Goal: Information Seeking & Learning: Learn about a topic

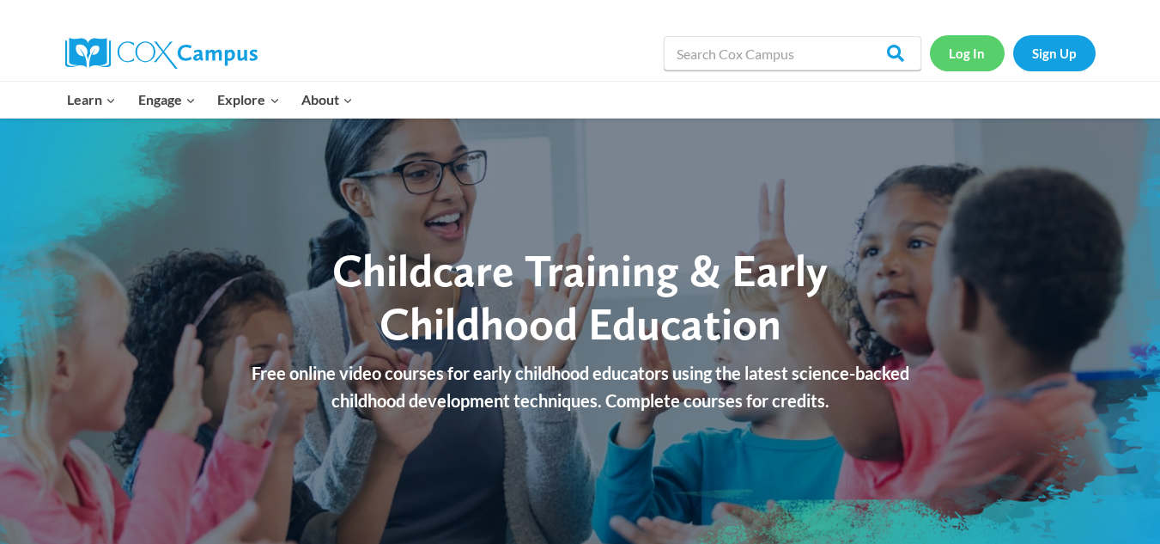
click at [971, 61] on link "Log In" at bounding box center [967, 52] width 75 height 35
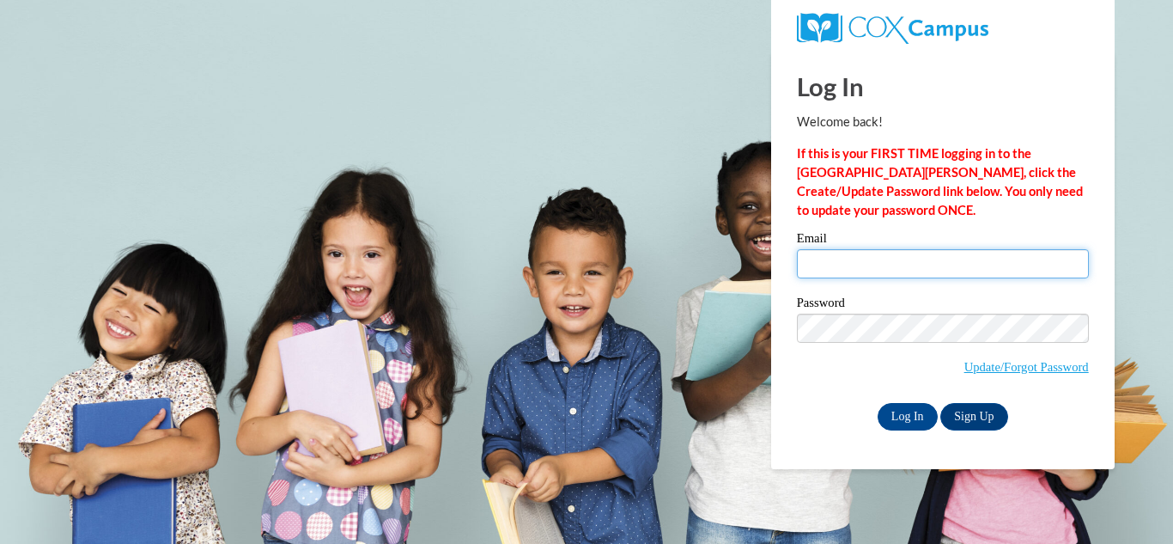
click at [816, 262] on input "Email" at bounding box center [943, 263] width 292 height 29
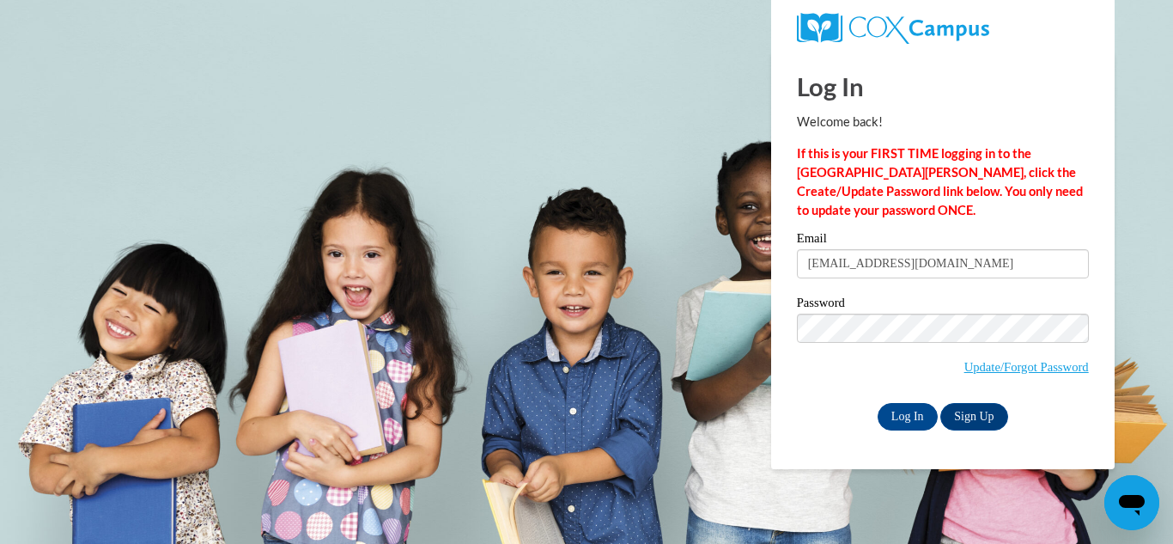
drag, startPoint x: 948, startPoint y: 269, endPoint x: 677, endPoint y: 228, distance: 274.5
click at [677, 228] on body "Log In Welcome back! If this is your FIRST TIME logging in to the NEW Cox Campu…" at bounding box center [586, 272] width 1173 height 544
type input "alotofzip55@gmail.com"
click at [1110, 433] on div "Log In Welcome back! If this is your FIRST TIME logging in to the NEW Cox Campu…" at bounding box center [942, 260] width 369 height 417
click at [913, 417] on input "Log In" at bounding box center [908, 416] width 60 height 27
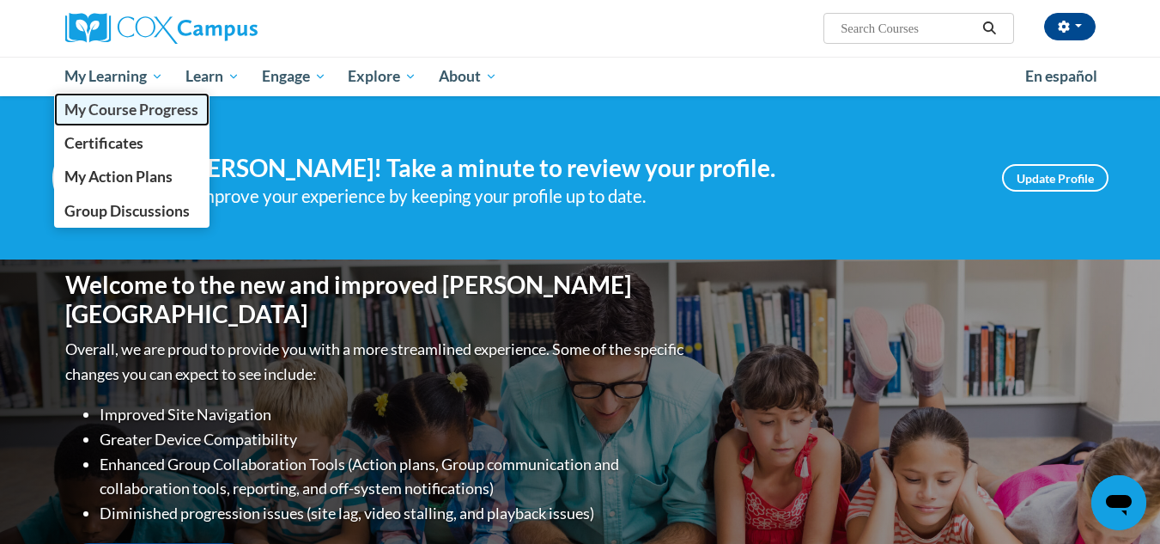
click at [131, 109] on span "My Course Progress" at bounding box center [131, 109] width 134 height 18
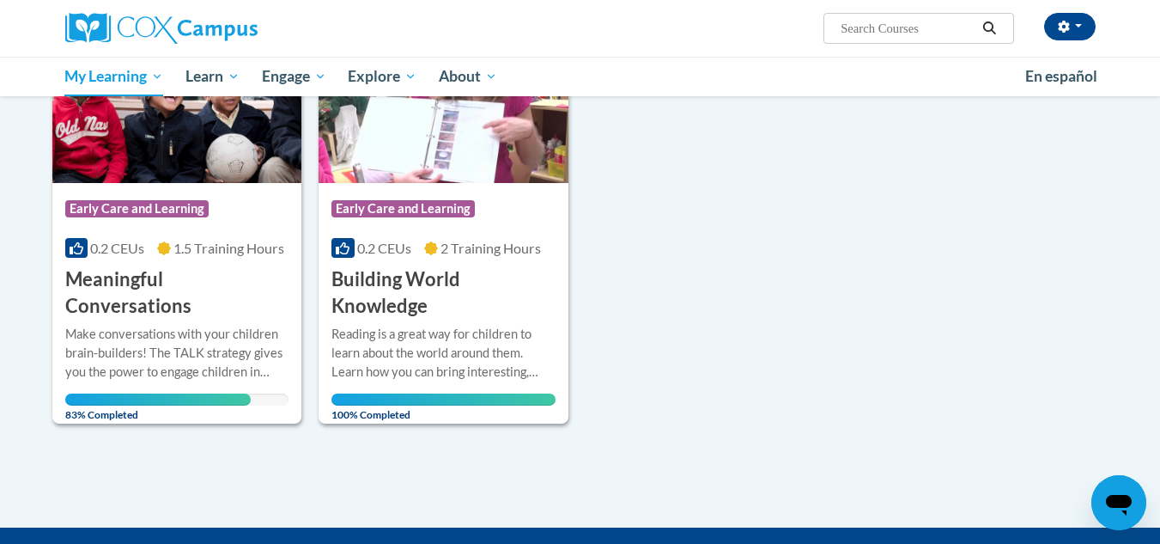
scroll to position [344, 0]
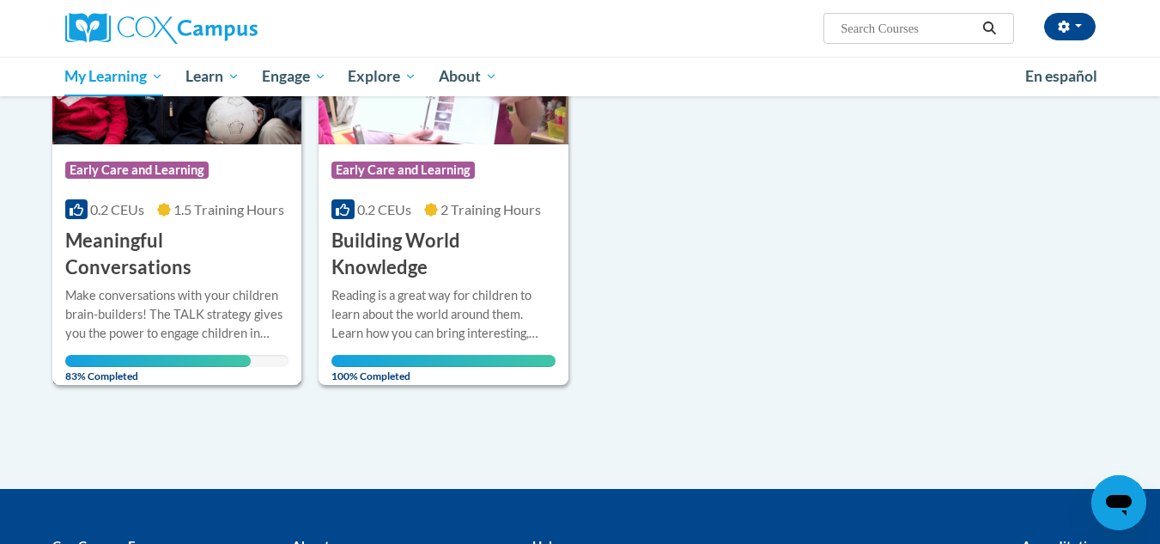
click at [142, 286] on div "Make conversations with your children brain-builders! The TALK strategy gives y…" at bounding box center [177, 314] width 224 height 57
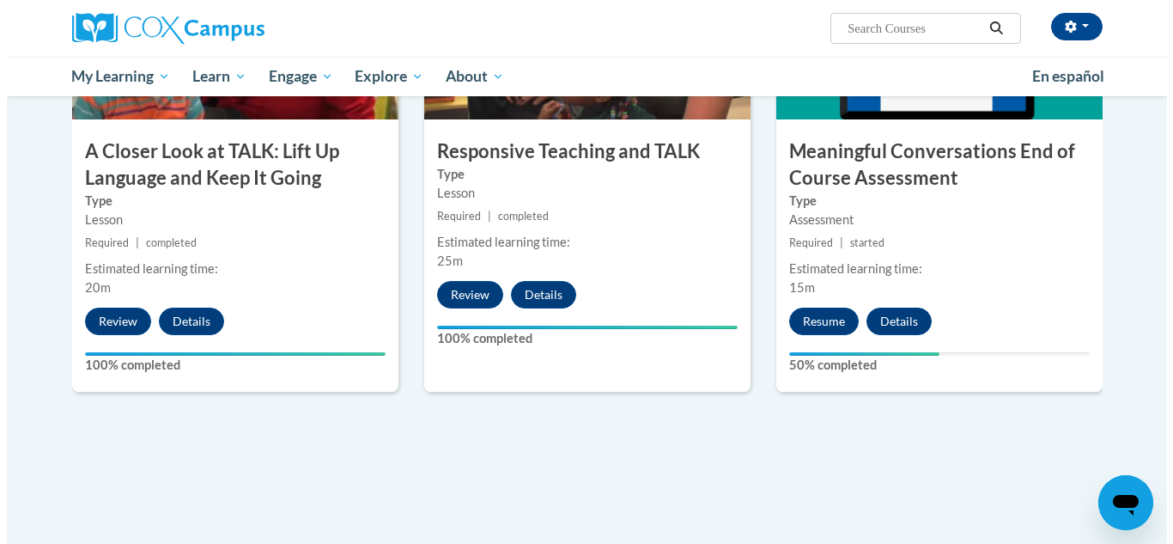
scroll to position [945, 0]
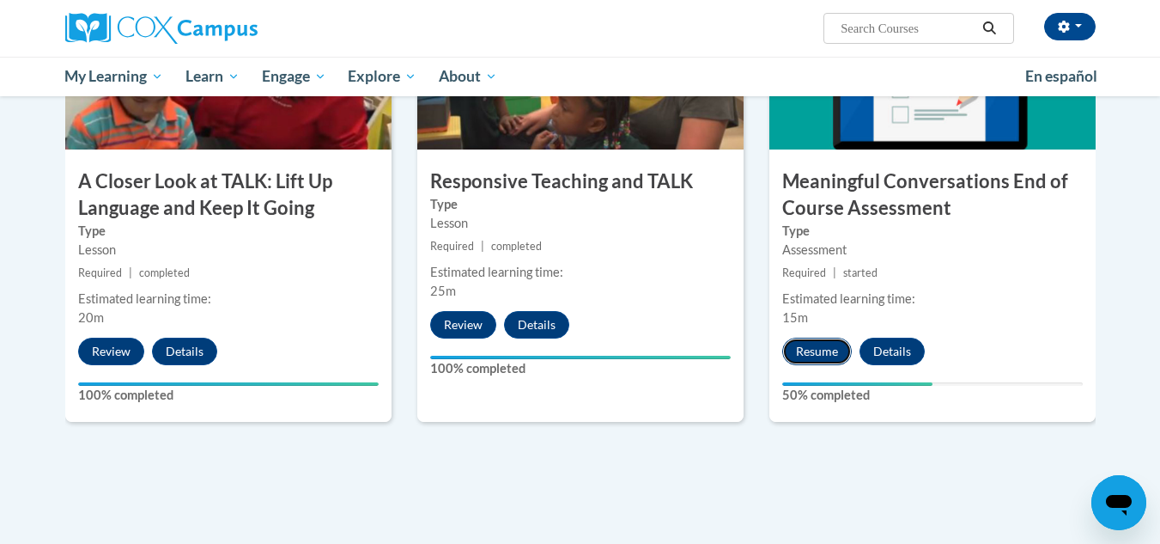
click at [819, 351] on button "Resume" at bounding box center [818, 351] width 70 height 27
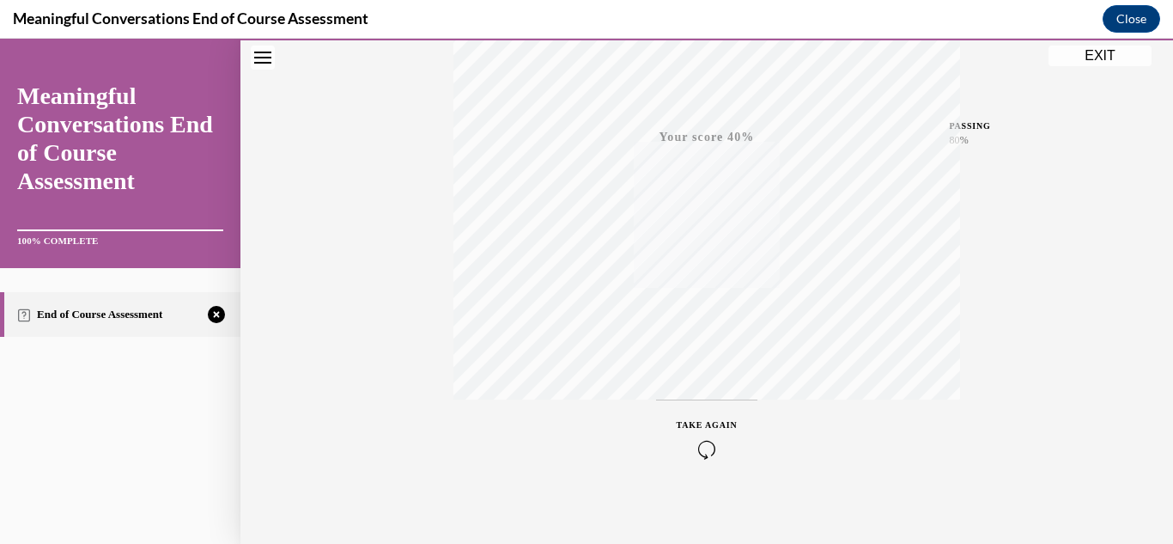
scroll to position [375, 0]
click at [683, 426] on div "TAKE AGAIN" at bounding box center [707, 428] width 61 height 40
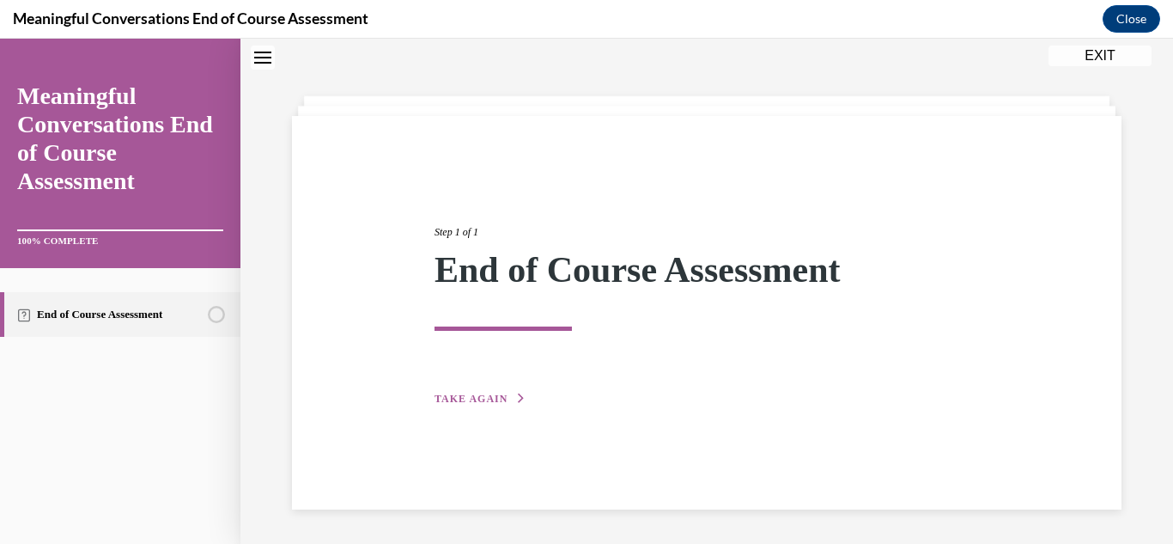
scroll to position [54, 0]
click at [488, 406] on div "Step 1 of 1 End of Course Assessment TAKE AGAIN" at bounding box center [707, 296] width 570 height 223
click at [472, 398] on span "TAKE AGAIN" at bounding box center [471, 399] width 73 height 12
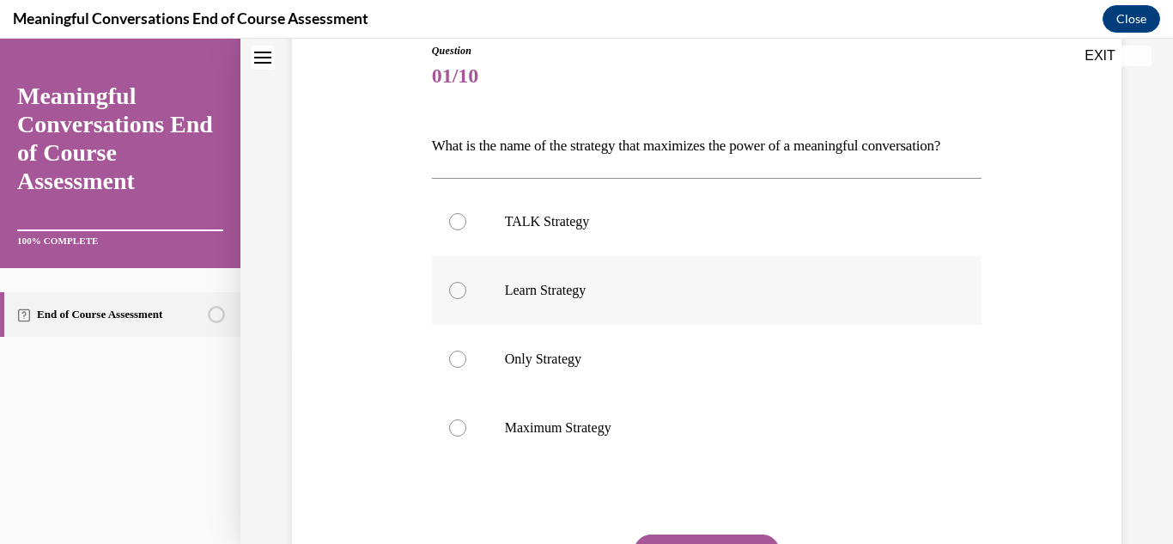
scroll to position [226, 0]
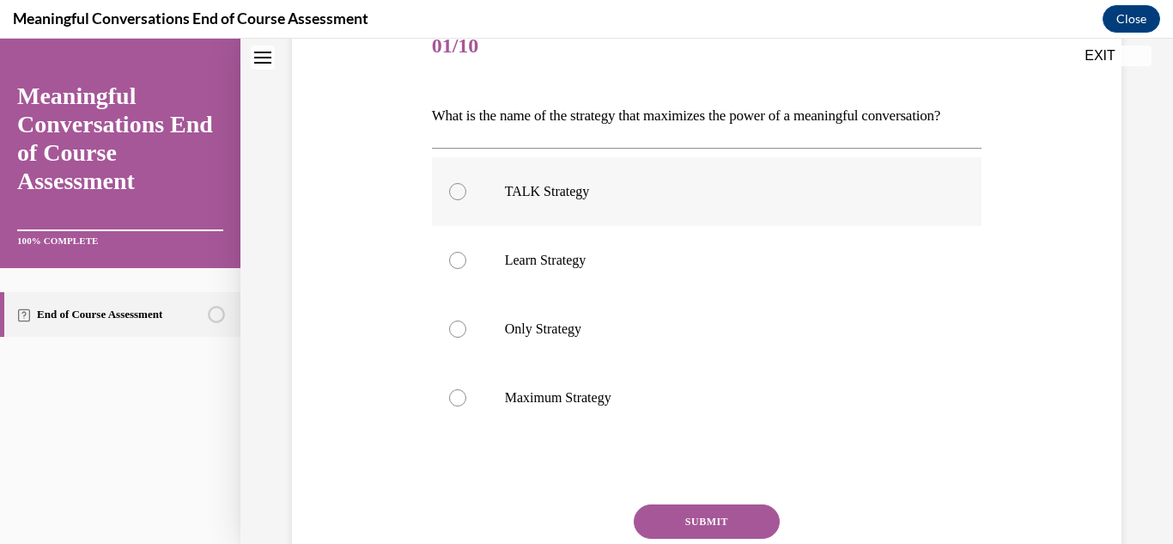
click at [570, 200] on p "TALK Strategy" at bounding box center [722, 191] width 435 height 17
click at [466, 200] on input "TALK Strategy" at bounding box center [457, 191] width 17 height 17
radio input "true"
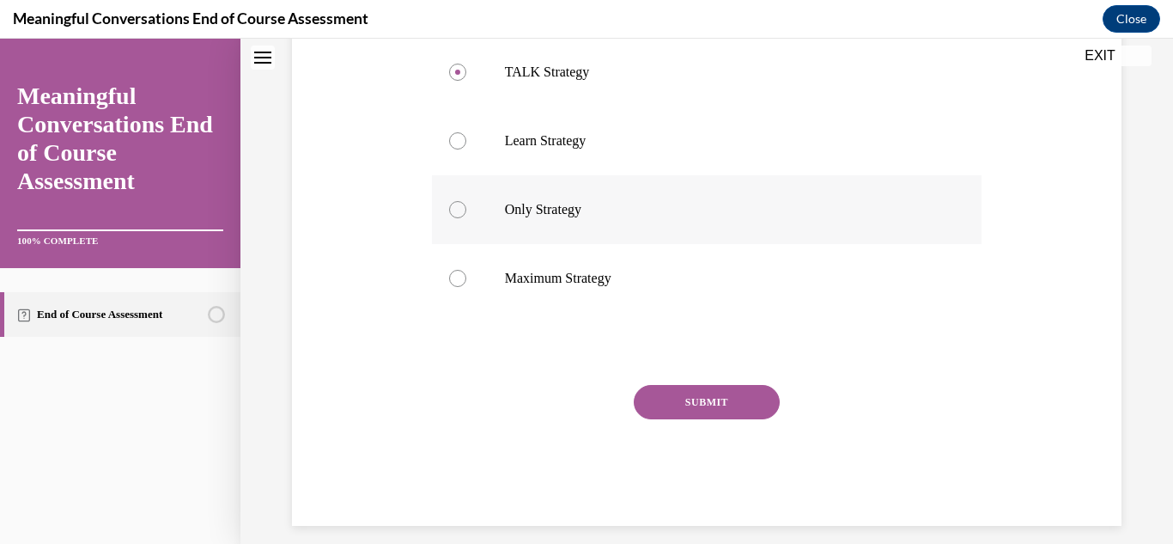
scroll to position [391, 0]
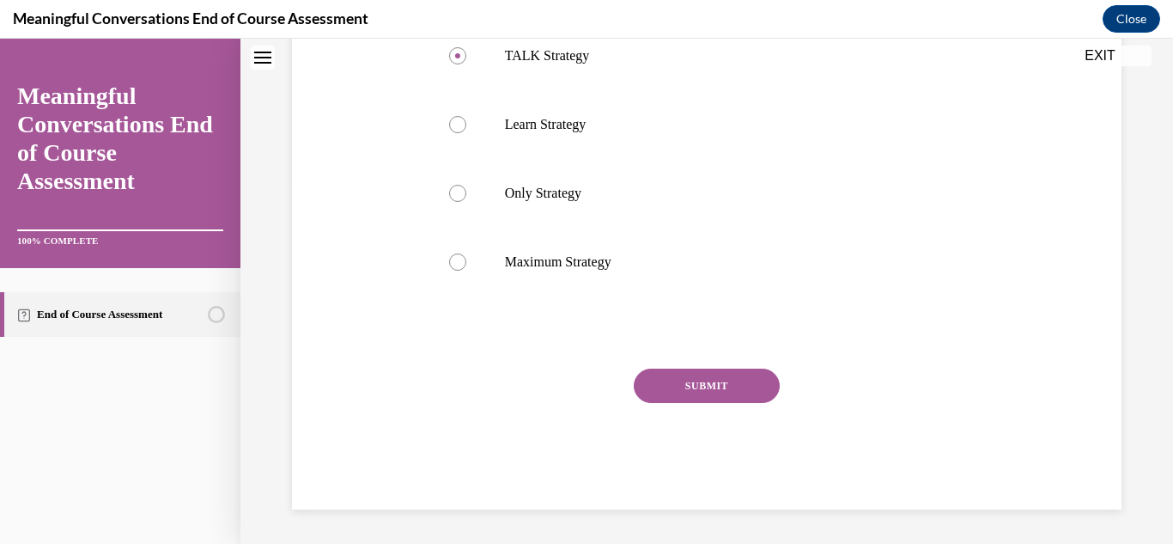
click at [669, 382] on button "SUBMIT" at bounding box center [707, 385] width 146 height 34
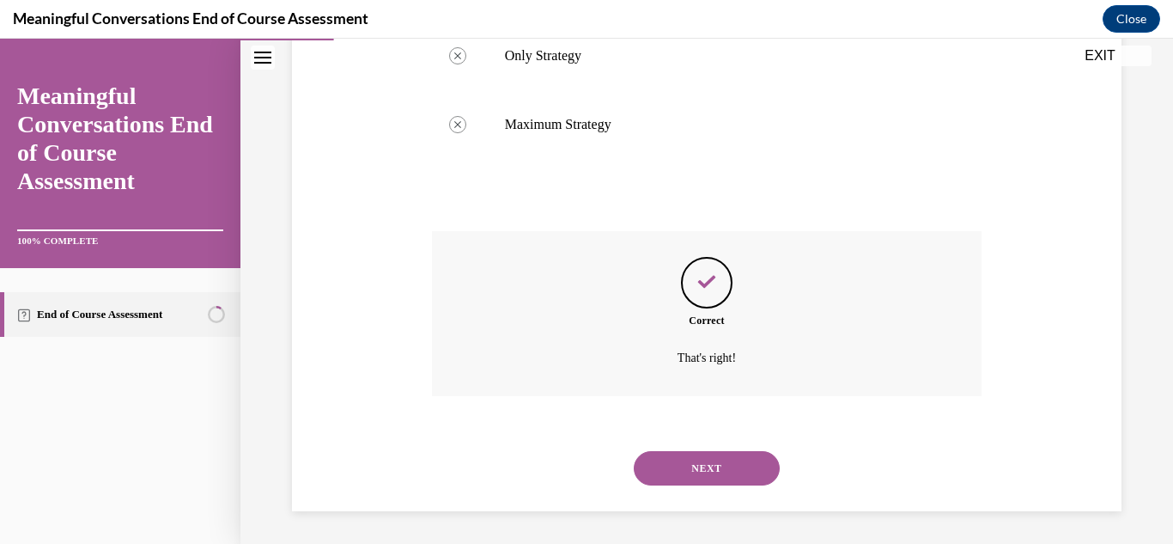
scroll to position [530, 0]
click at [675, 454] on button "NEXT" at bounding box center [707, 466] width 146 height 34
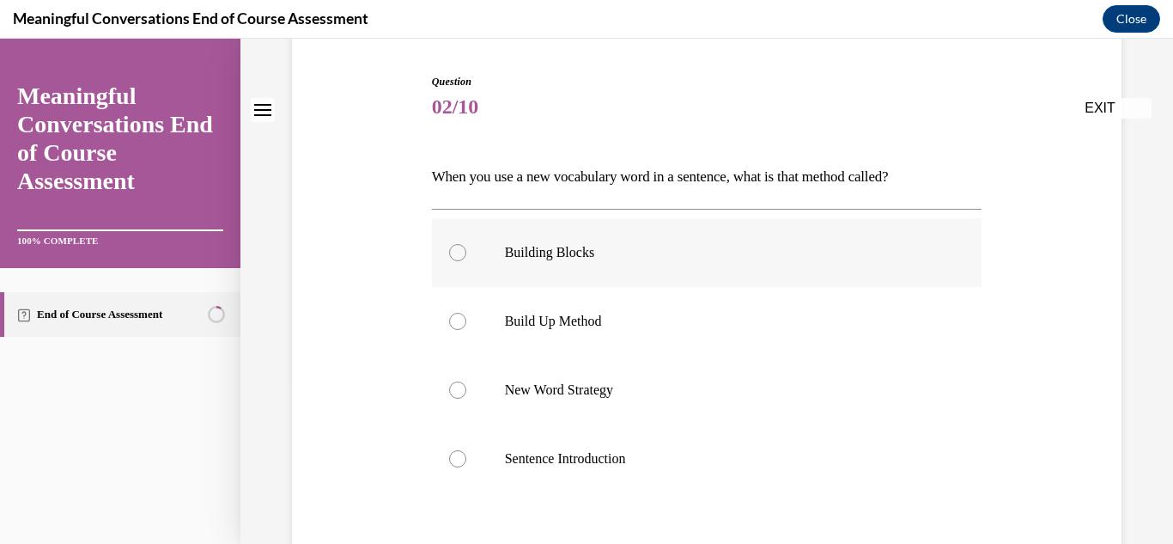
scroll to position [172, 0]
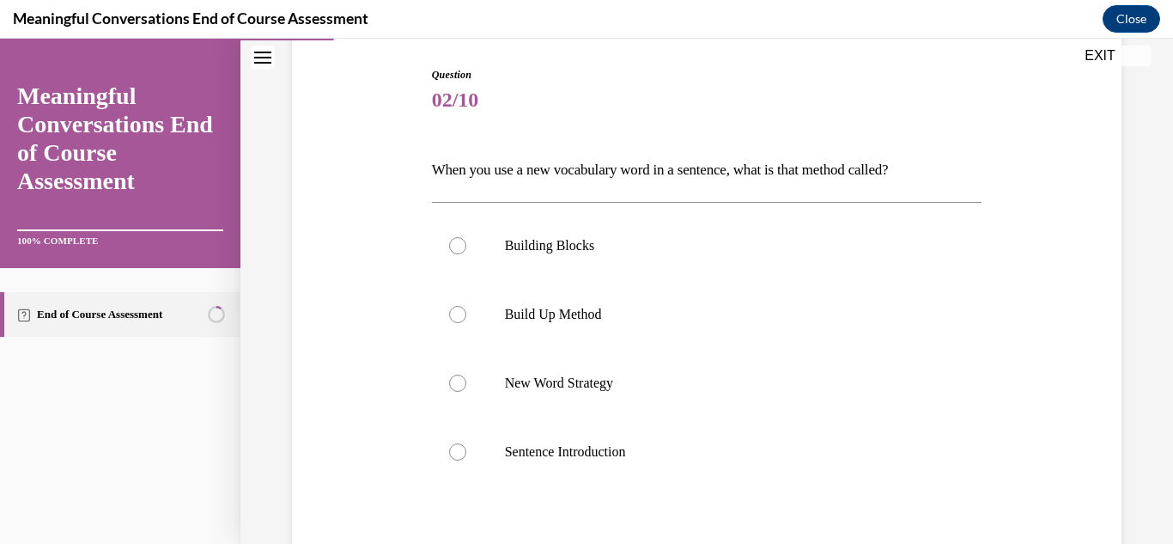
drag, startPoint x: 430, startPoint y: 167, endPoint x: 979, endPoint y: 169, distance: 548.9
click at [979, 169] on div "Question 02/10 When you use a new vocabulary word in a sentence, what is that m…" at bounding box center [707, 357] width 838 height 684
copy p "When you use a new vocabulary word in a sentence, what is that method called?"
click at [526, 307] on p "Build Up Method" at bounding box center [722, 314] width 435 height 17
click at [466, 307] on input "Build Up Method" at bounding box center [457, 314] width 17 height 17
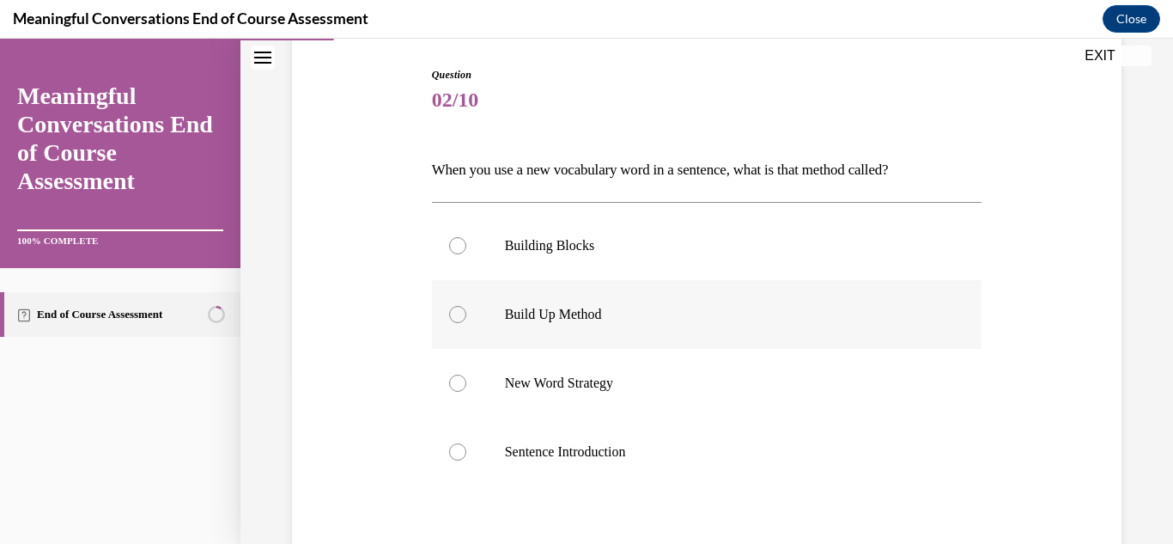
radio input "true"
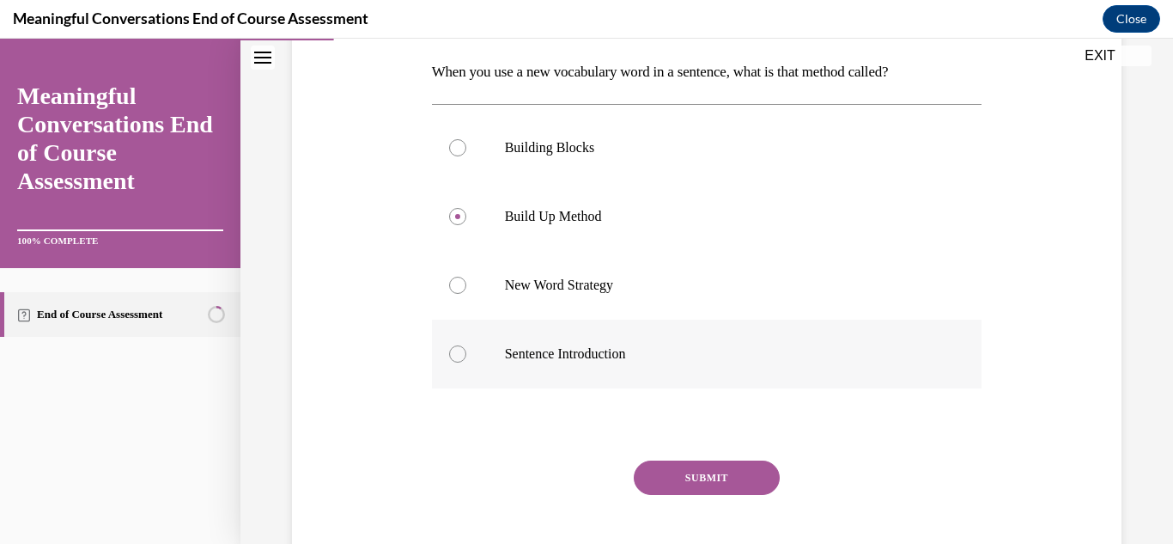
scroll to position [362, 0]
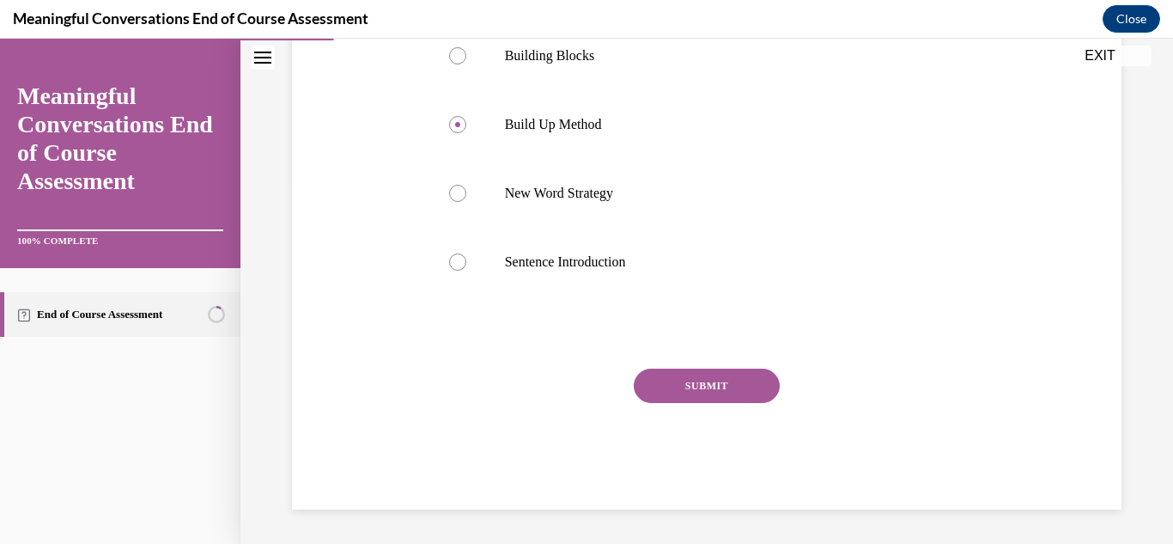
click at [715, 379] on button "SUBMIT" at bounding box center [707, 385] width 146 height 34
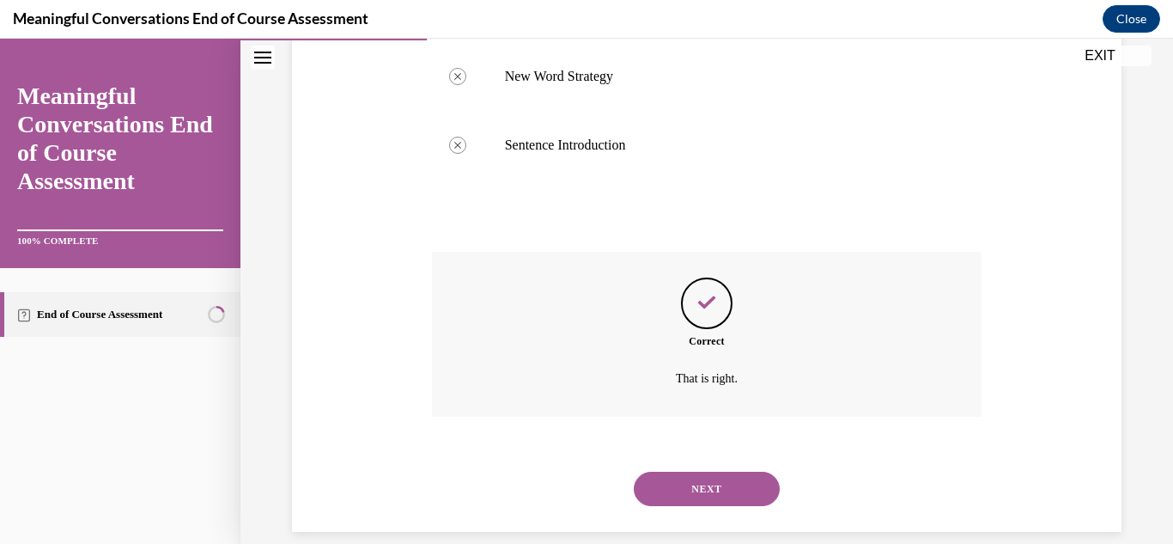
scroll to position [501, 0]
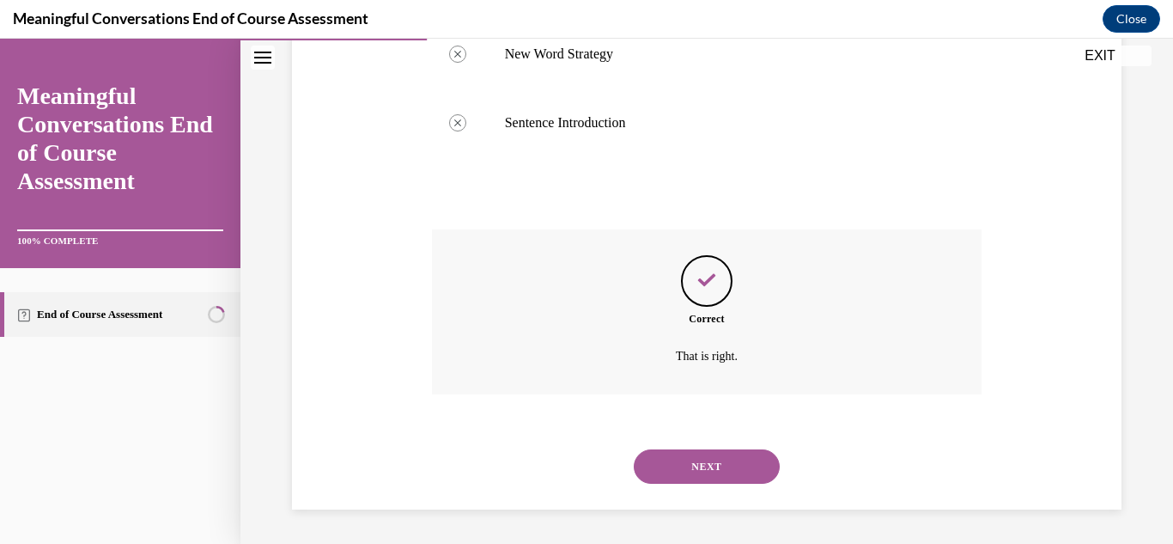
click at [700, 482] on button "NEXT" at bounding box center [707, 466] width 146 height 34
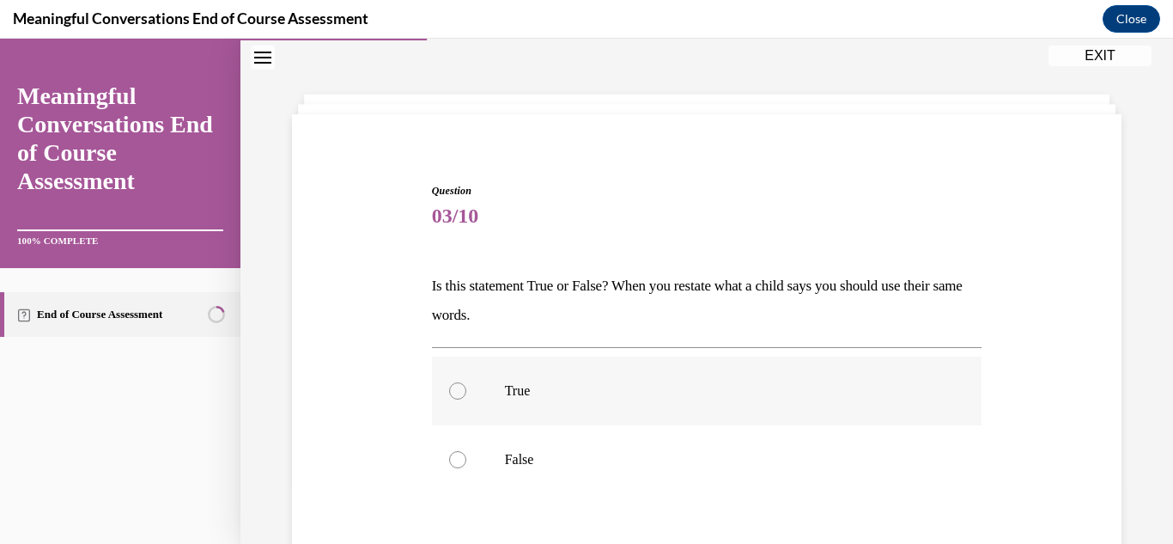
scroll to position [172, 0]
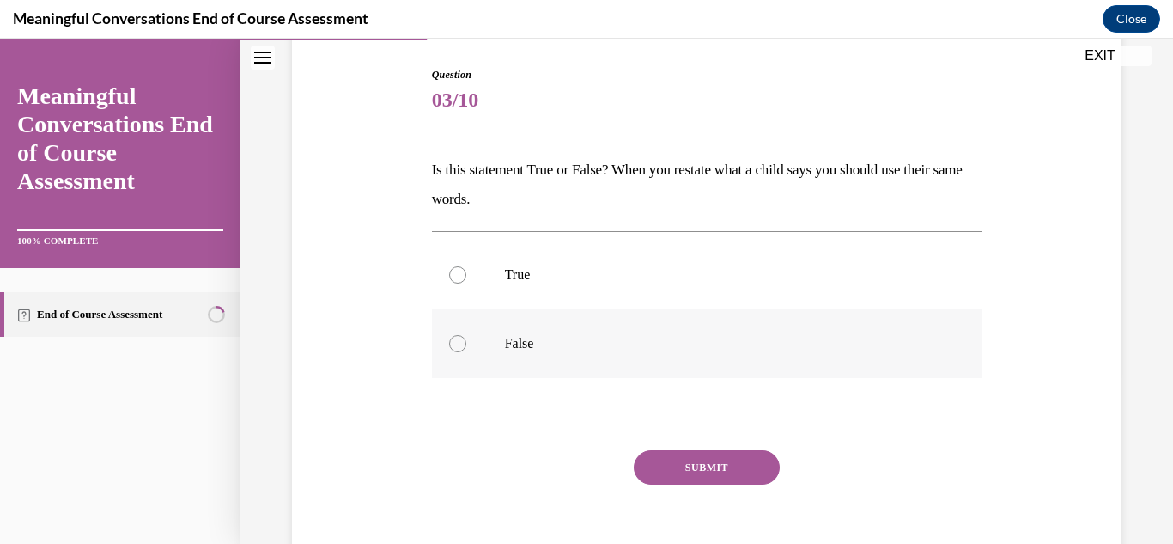
click at [485, 350] on label "False" at bounding box center [707, 343] width 551 height 69
click at [466, 350] on input "False" at bounding box center [457, 343] width 17 height 17
radio input "true"
click at [667, 476] on button "SUBMIT" at bounding box center [707, 467] width 146 height 34
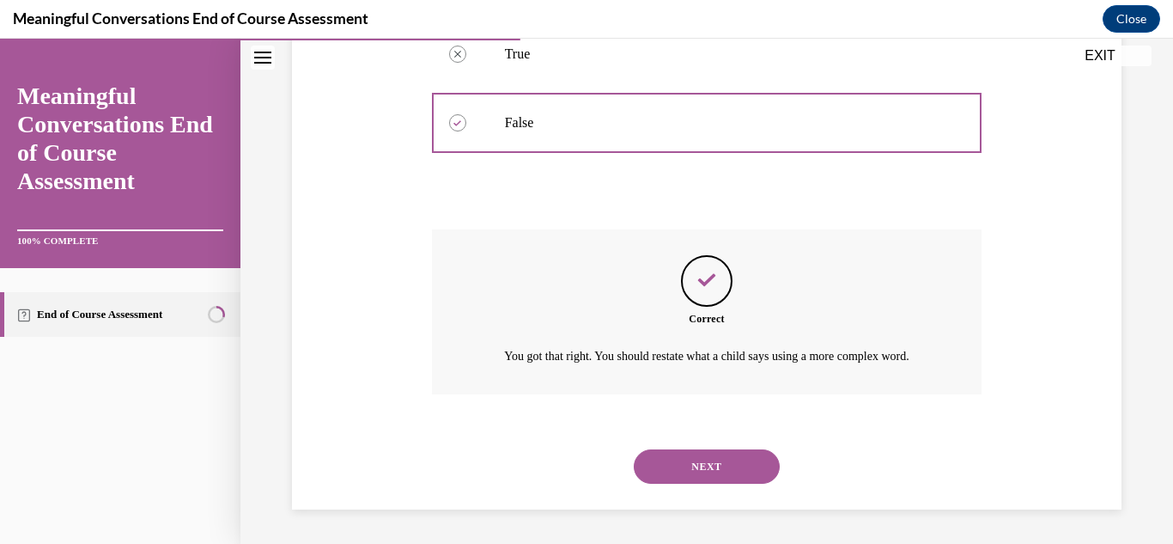
scroll to position [413, 0]
click at [656, 460] on button "NEXT" at bounding box center [707, 466] width 146 height 34
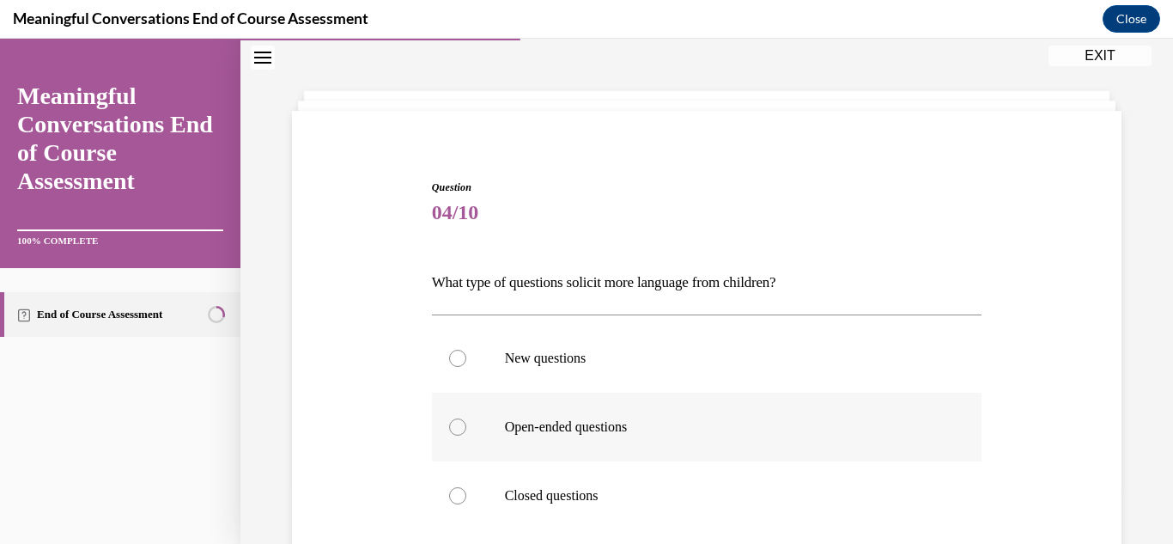
scroll to position [172, 0]
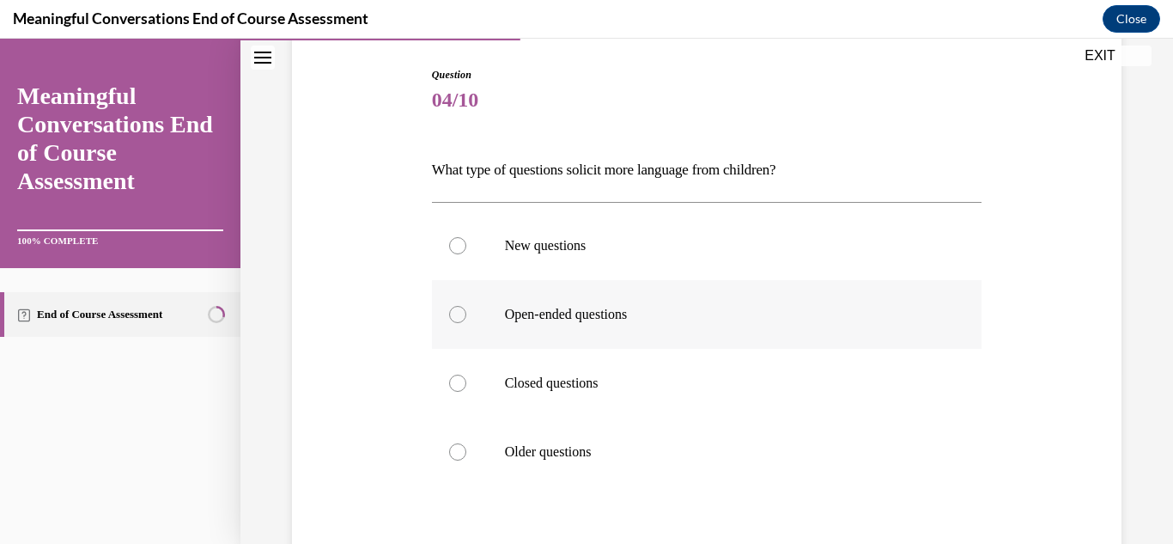
click at [491, 314] on label "Open-ended questions" at bounding box center [707, 314] width 551 height 69
click at [466, 314] on input "Open-ended questions" at bounding box center [457, 314] width 17 height 17
radio input "true"
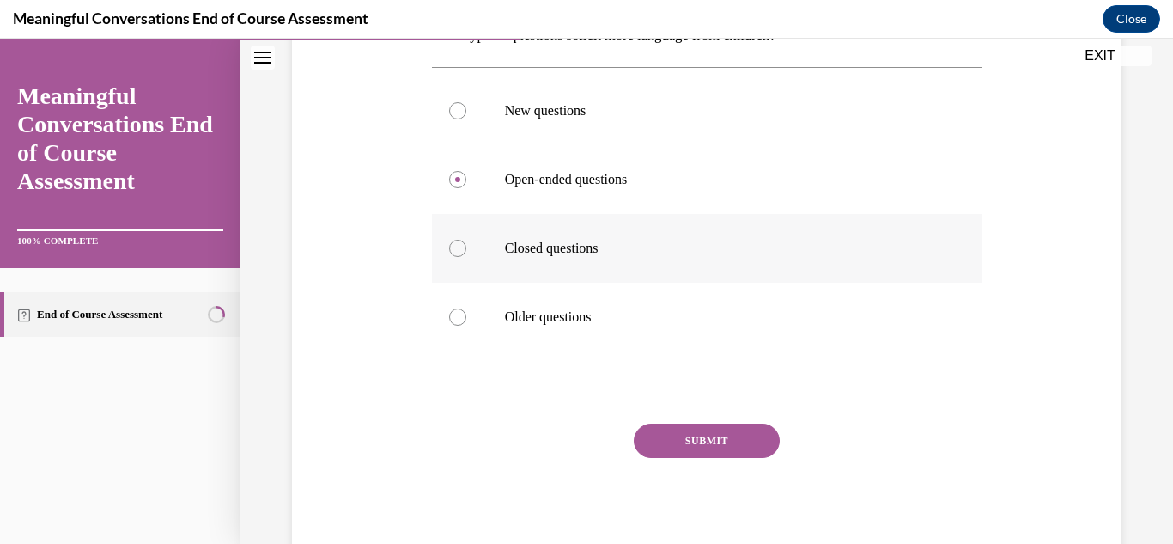
scroll to position [362, 0]
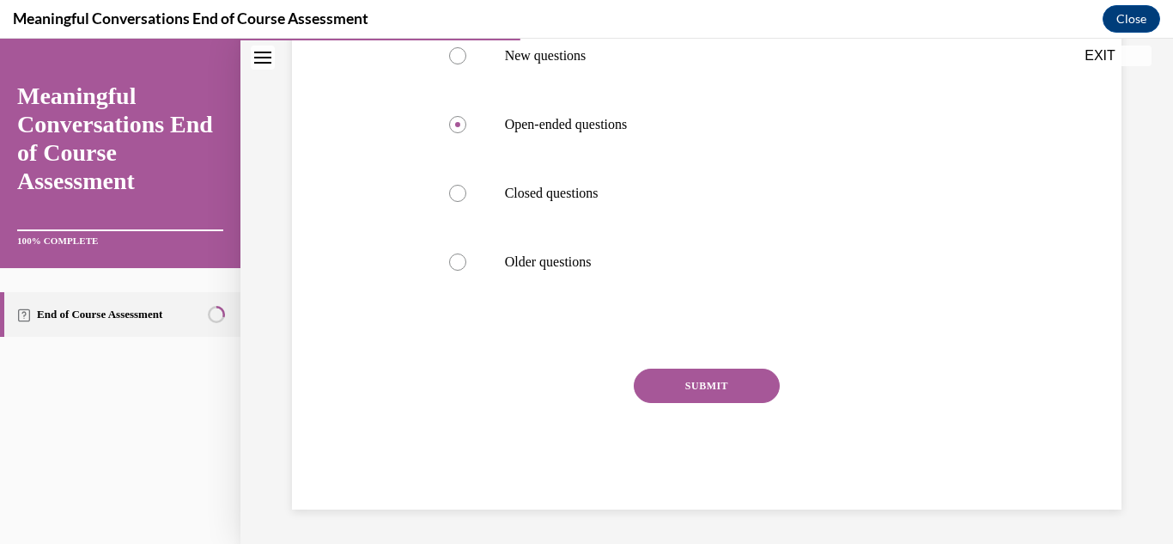
click at [736, 393] on button "SUBMIT" at bounding box center [707, 385] width 146 height 34
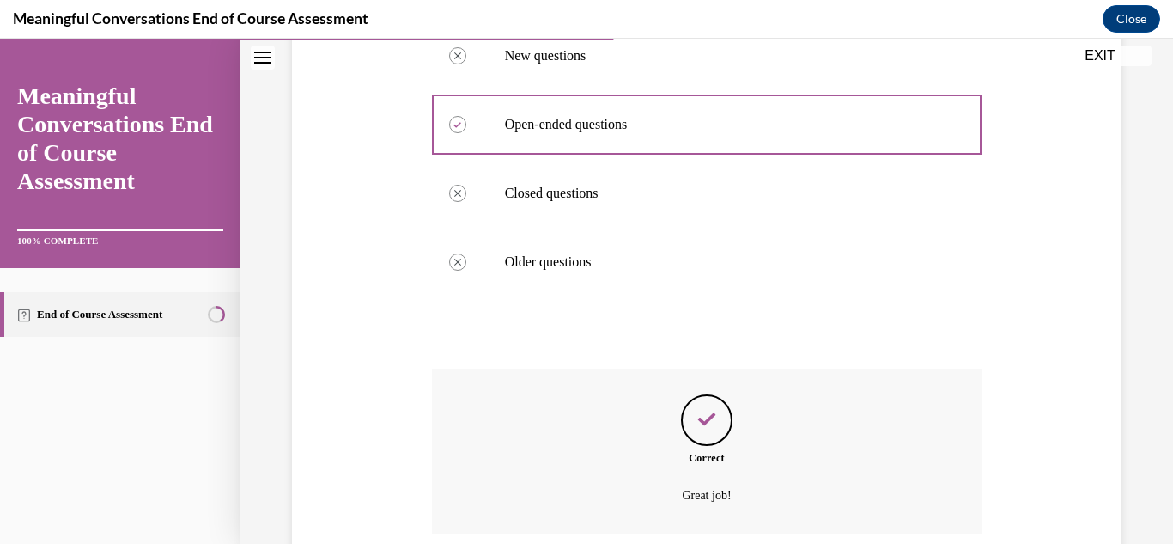
scroll to position [501, 0]
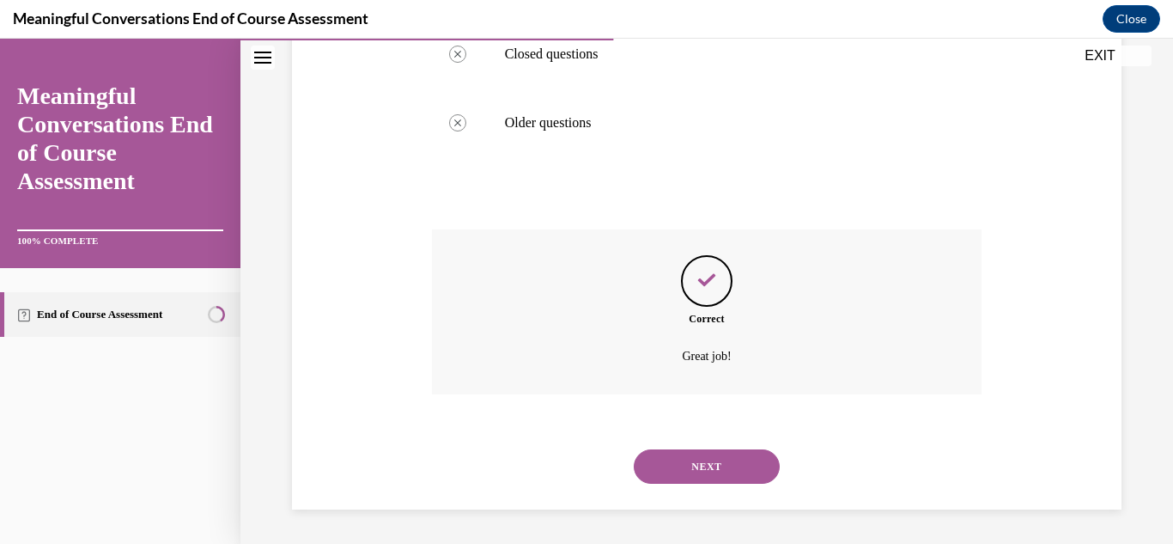
click at [705, 472] on button "NEXT" at bounding box center [707, 466] width 146 height 34
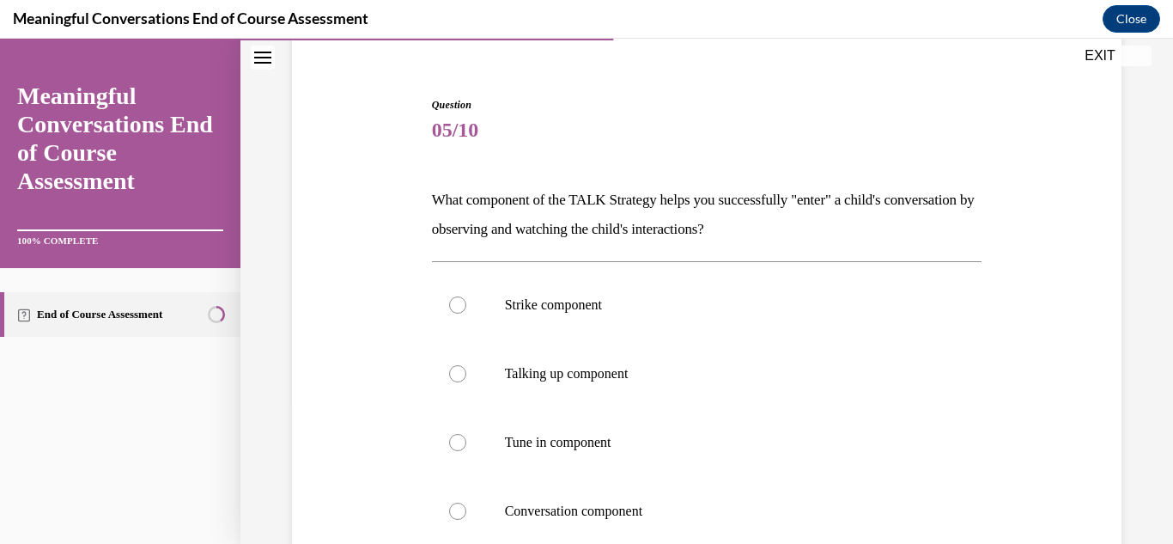
scroll to position [172, 0]
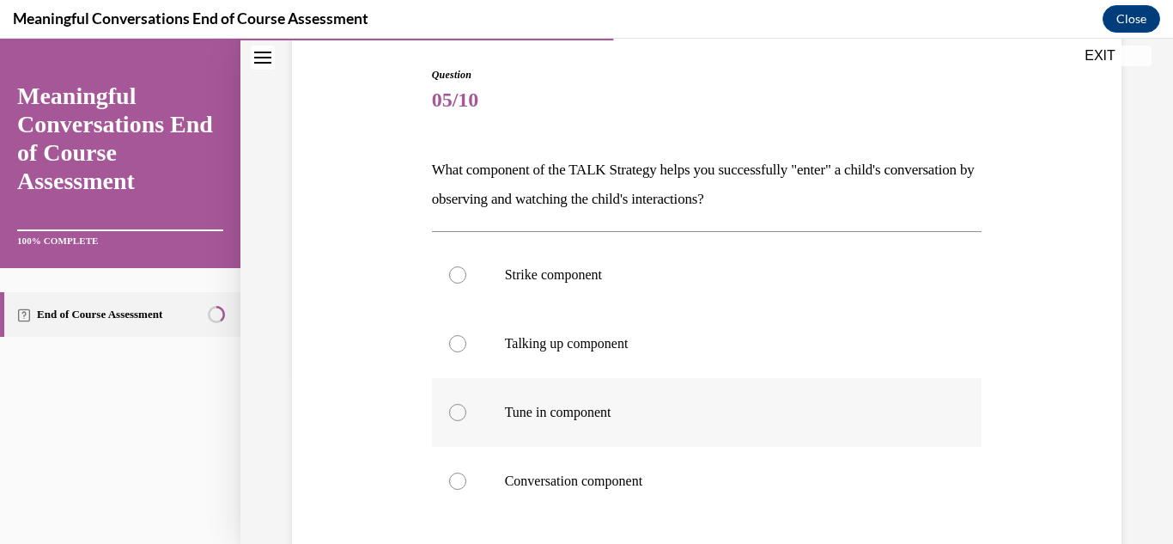
drag, startPoint x: 598, startPoint y: 414, endPoint x: 632, endPoint y: 408, distance: 34.9
click at [598, 413] on p "Tune in component" at bounding box center [722, 412] width 435 height 17
click at [466, 413] on input "Tune in component" at bounding box center [457, 412] width 17 height 17
radio input "true"
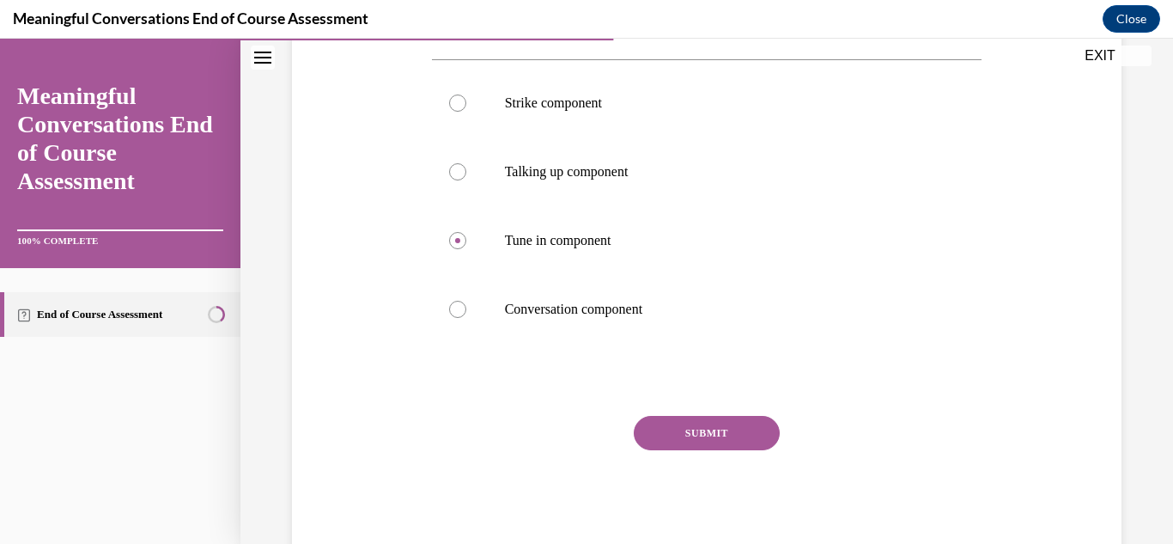
click at [748, 429] on button "SUBMIT" at bounding box center [707, 433] width 146 height 34
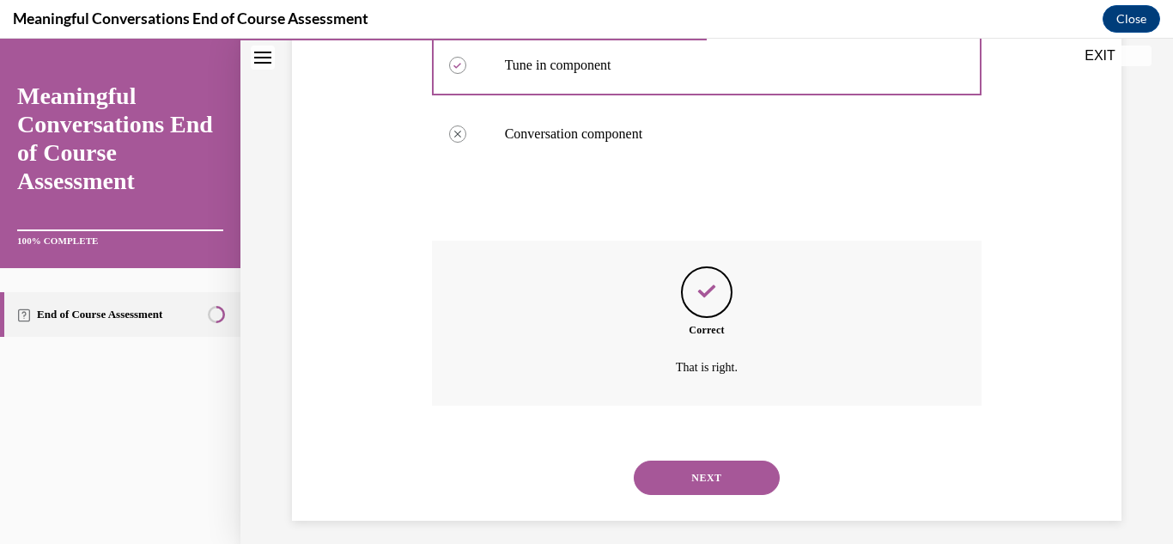
scroll to position [530, 0]
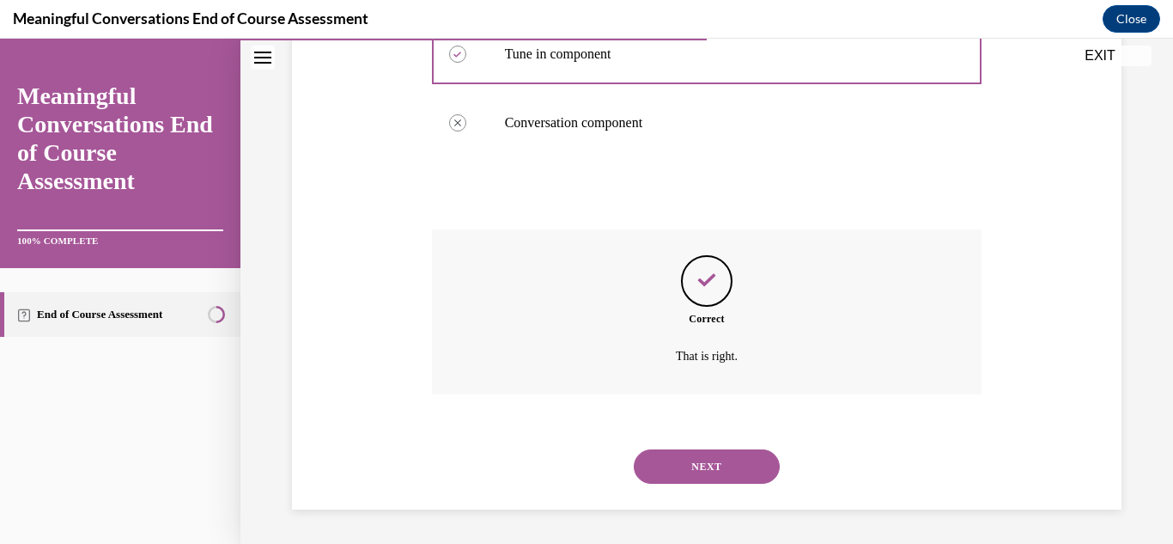
click at [708, 476] on button "NEXT" at bounding box center [707, 466] width 146 height 34
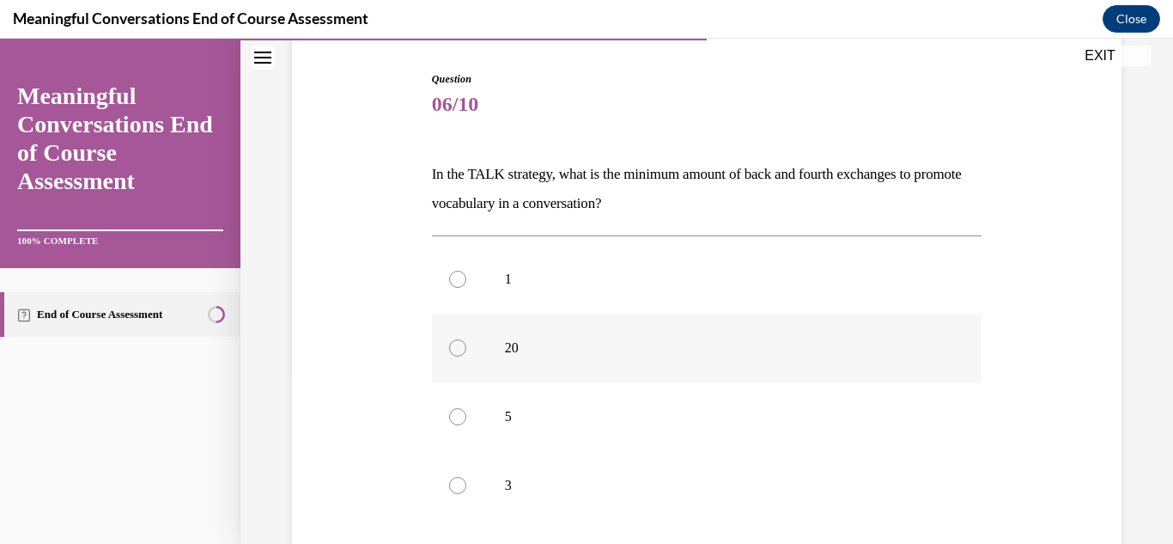
scroll to position [172, 0]
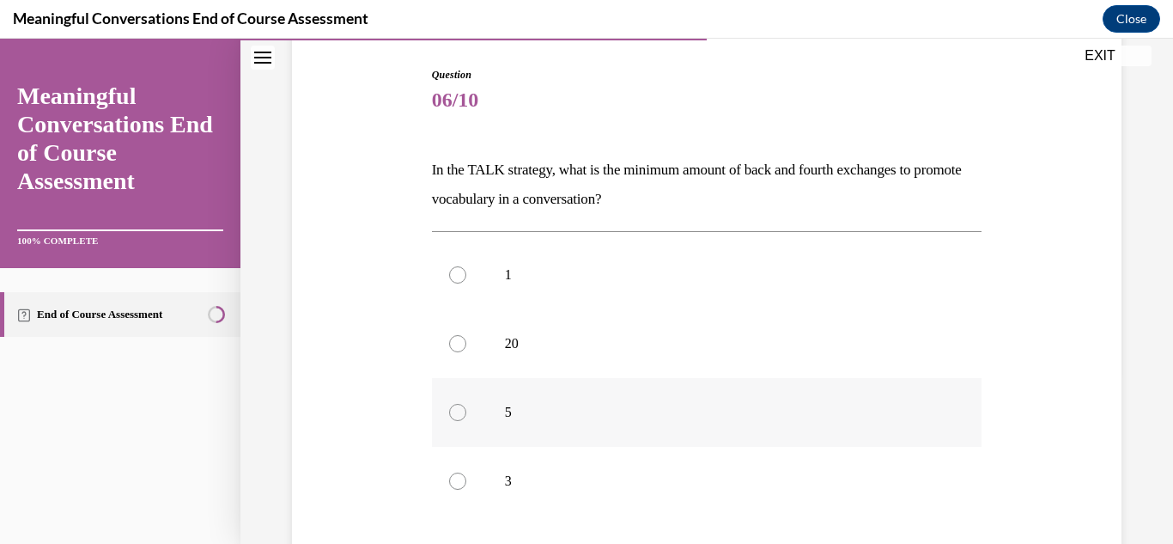
click at [478, 413] on label "5" at bounding box center [707, 412] width 551 height 69
click at [466, 413] on input "5" at bounding box center [457, 412] width 17 height 17
radio input "true"
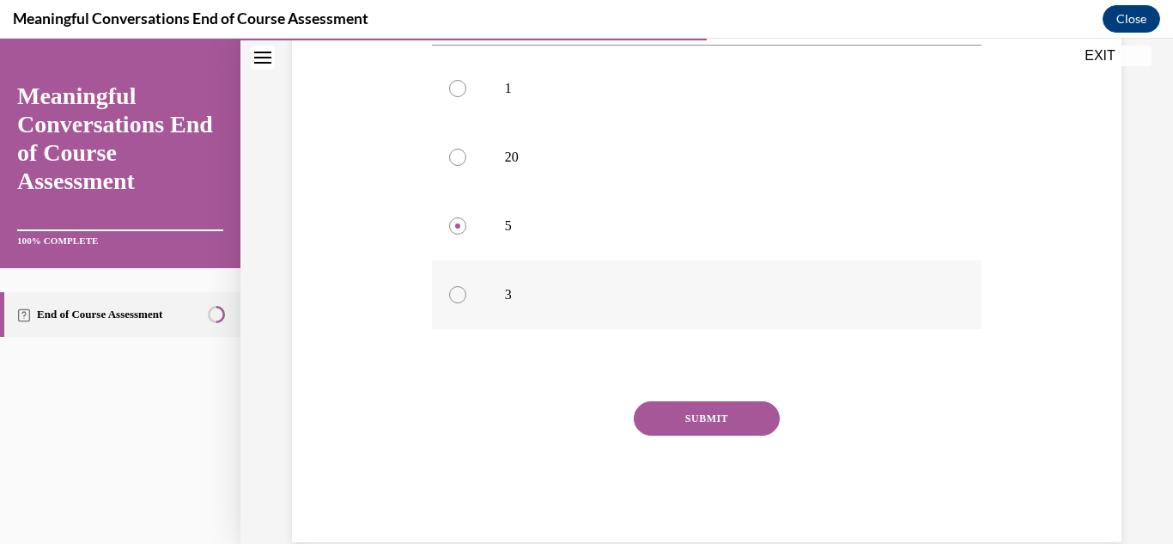
scroll to position [391, 0]
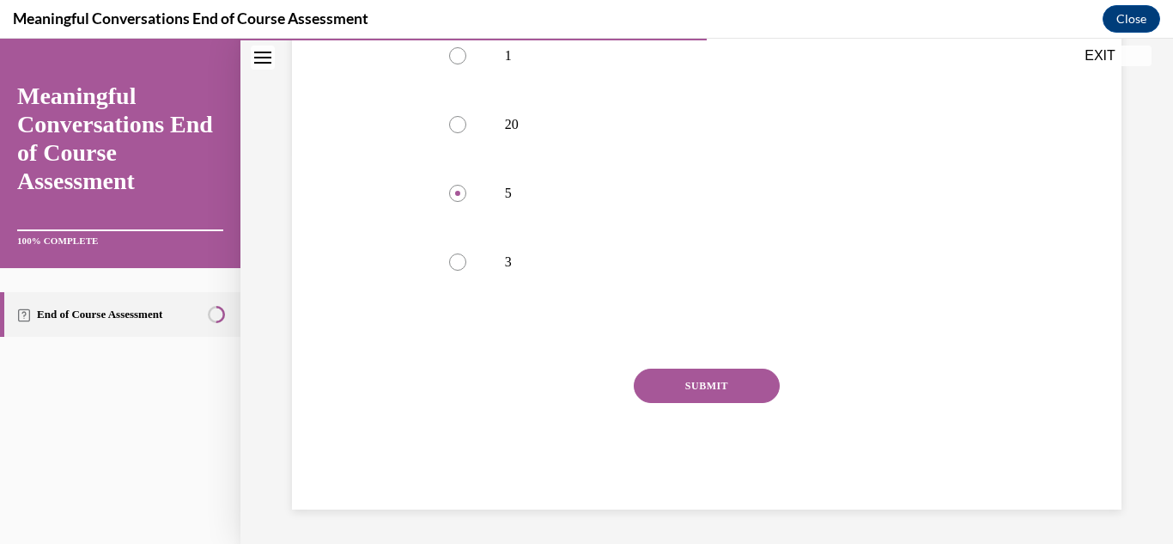
click at [668, 370] on button "SUBMIT" at bounding box center [707, 385] width 146 height 34
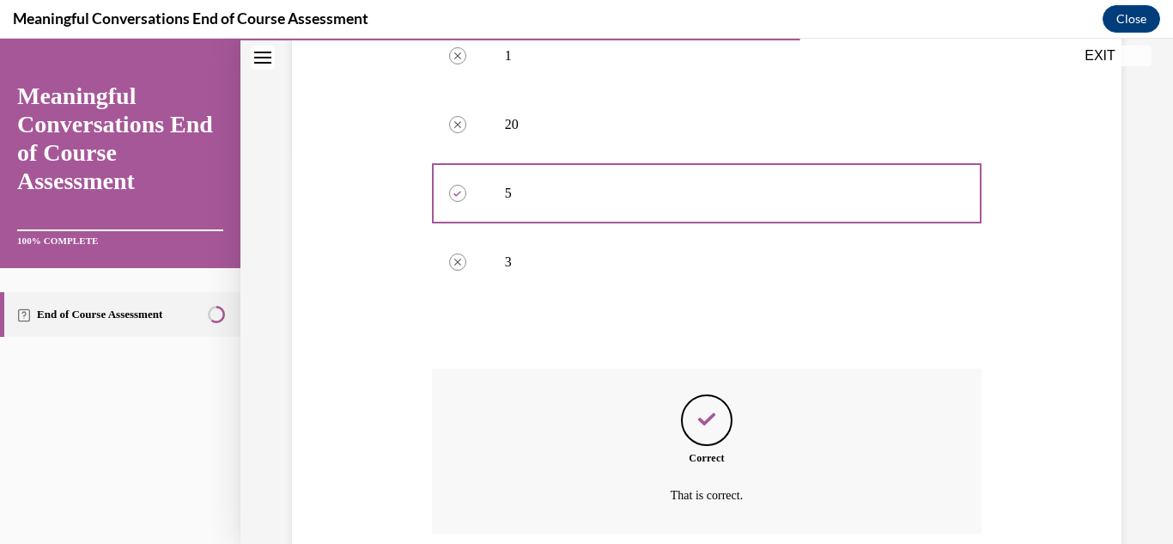
scroll to position [530, 0]
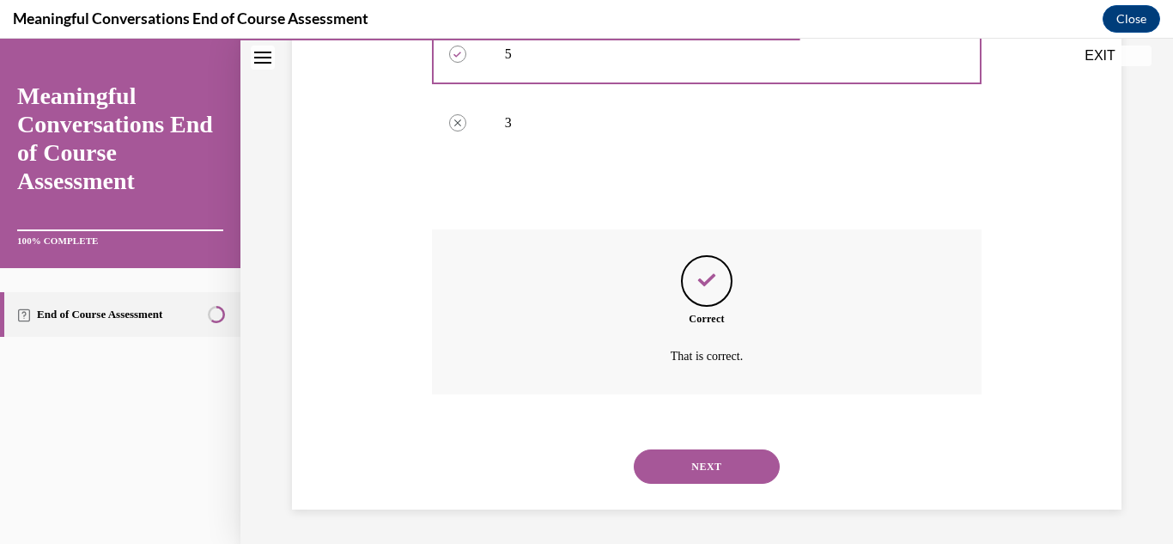
click at [676, 466] on button "NEXT" at bounding box center [707, 466] width 146 height 34
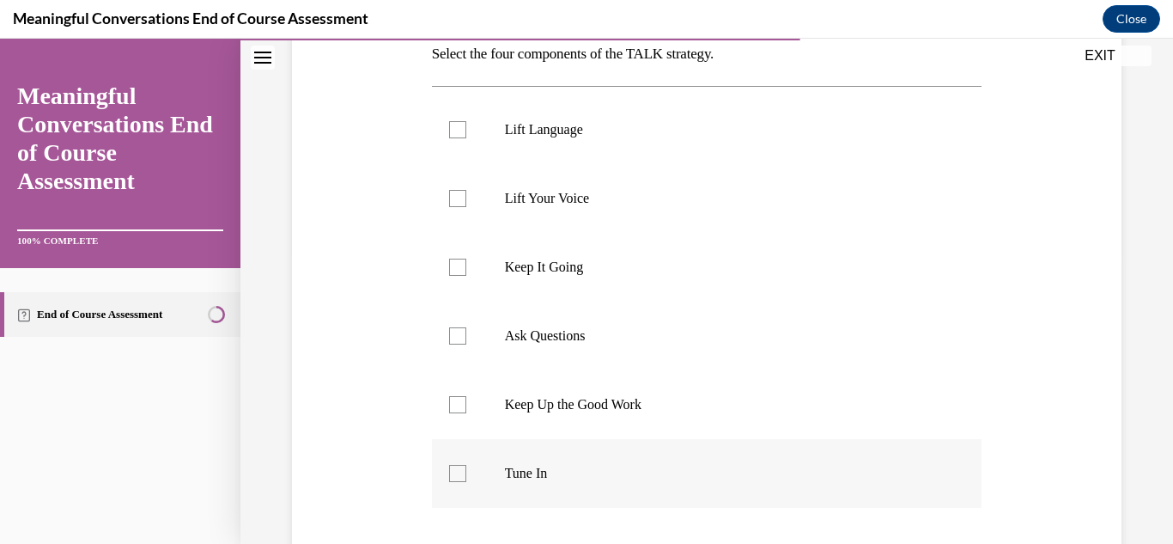
scroll to position [258, 0]
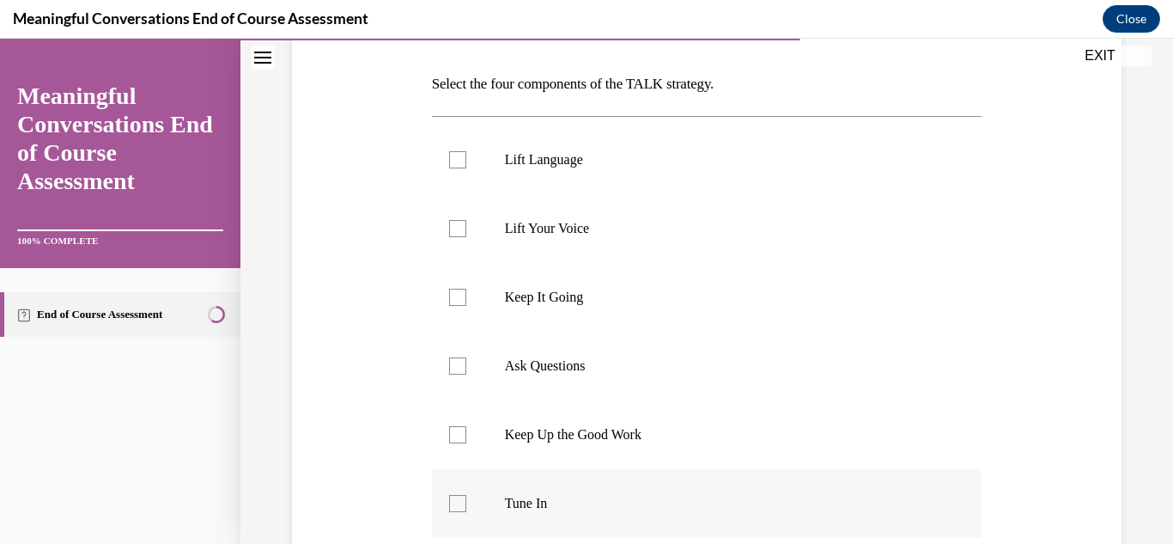
click at [526, 508] on p "Tune In" at bounding box center [722, 503] width 435 height 17
click at [466, 508] on input "Tune In" at bounding box center [457, 503] width 17 height 17
checkbox input "true"
click at [531, 369] on p "Ask Questions" at bounding box center [722, 365] width 435 height 17
click at [466, 369] on input "Ask Questions" at bounding box center [457, 365] width 17 height 17
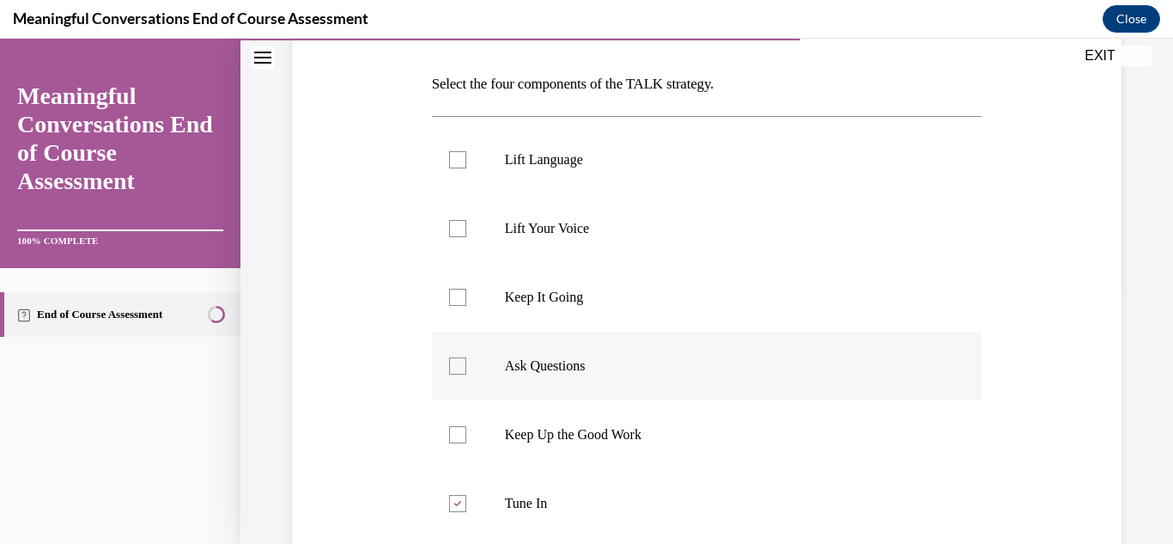
checkbox input "true"
click at [533, 429] on p "Keep Up the Good Work" at bounding box center [722, 434] width 435 height 17
click at [466, 429] on input "Keep Up the Good Work" at bounding box center [457, 434] width 17 height 17
click at [539, 440] on p "Keep Up the Good Work" at bounding box center [722, 434] width 435 height 17
click at [466, 440] on input "Keep Up the Good Work" at bounding box center [457, 434] width 17 height 17
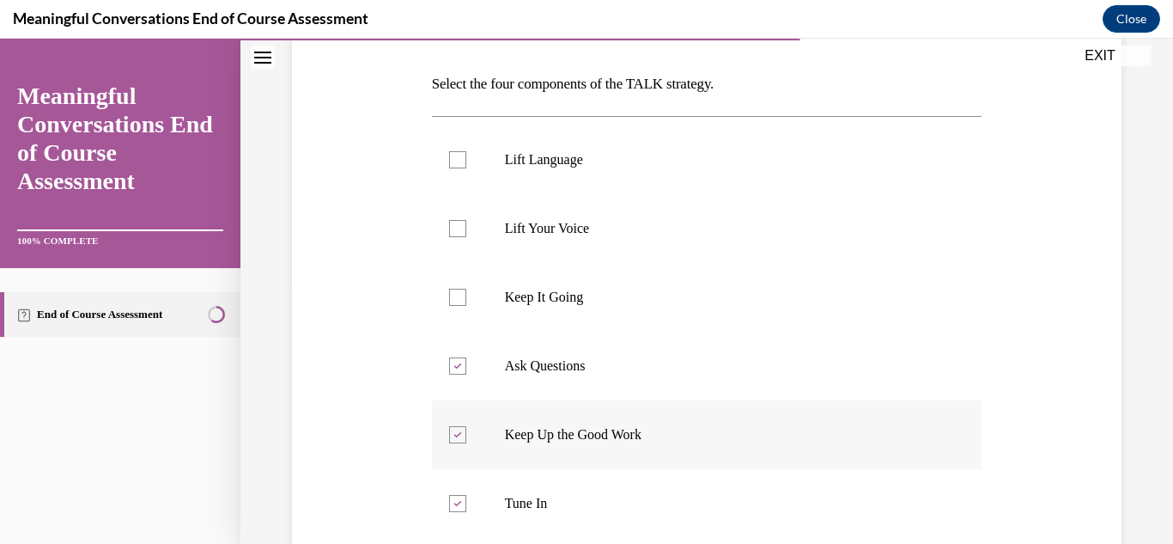
checkbox input "false"
click at [546, 290] on p "Keep It Going" at bounding box center [722, 297] width 435 height 17
click at [466, 290] on input "Keep It Going" at bounding box center [457, 297] width 17 height 17
checkbox input "true"
click at [512, 160] on p "Lift Language" at bounding box center [722, 159] width 435 height 17
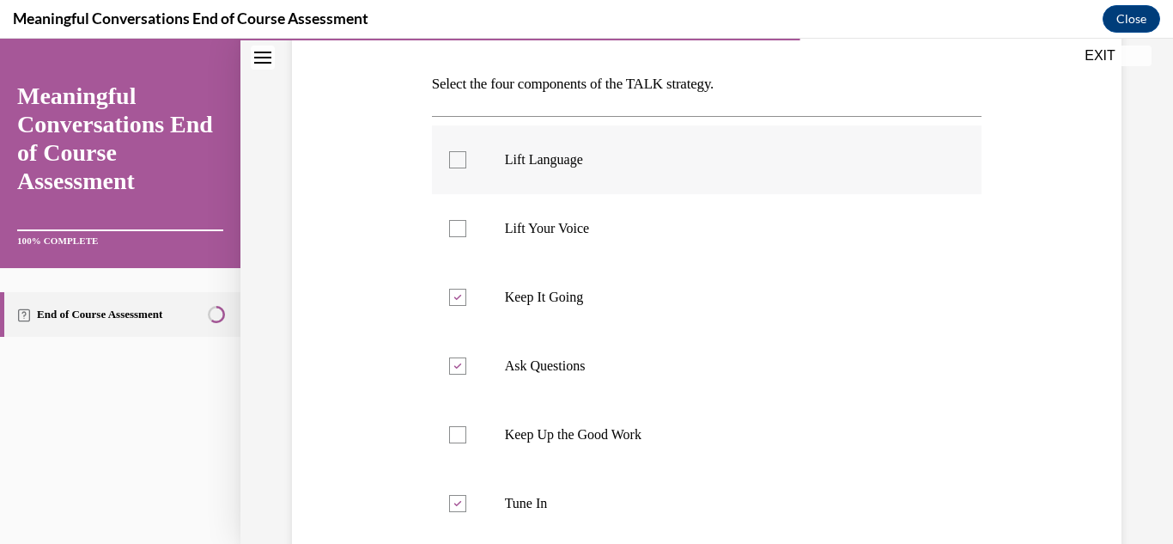
click at [466, 160] on input "Lift Language" at bounding box center [457, 159] width 17 height 17
checkbox input "true"
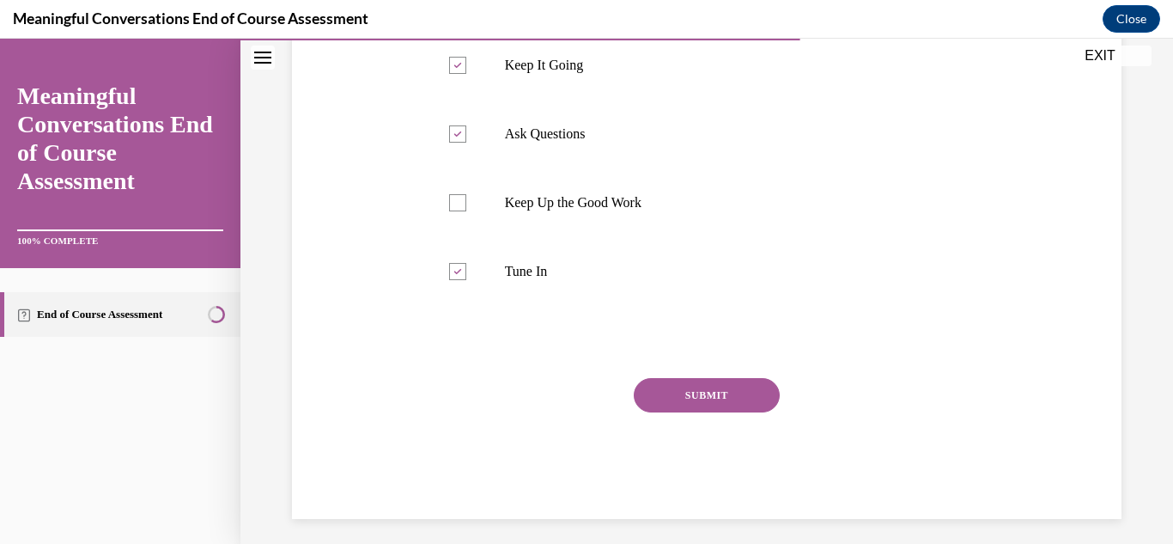
scroll to position [499, 0]
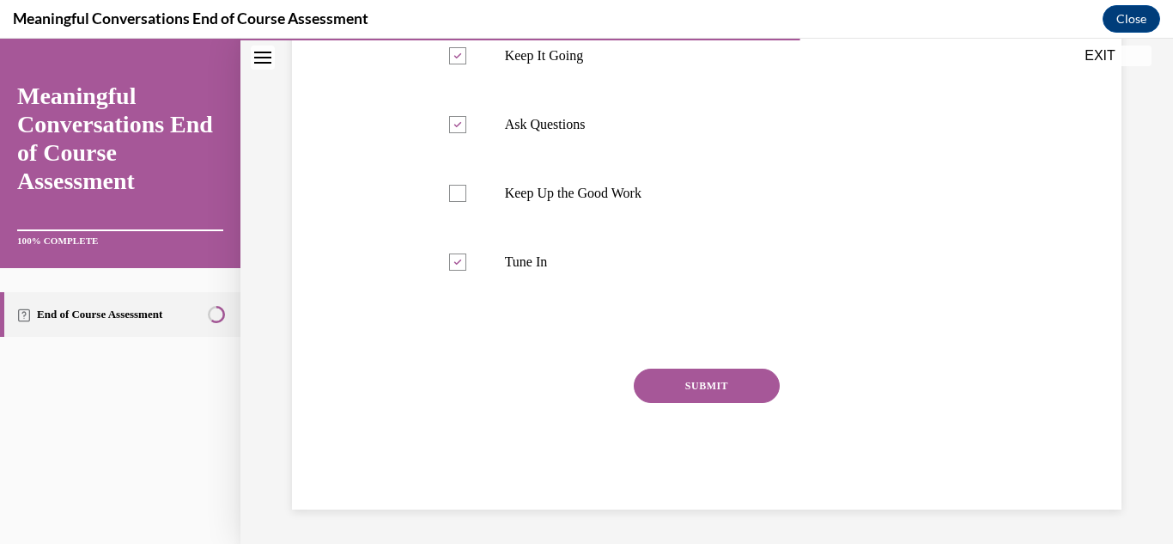
click at [661, 376] on button "SUBMIT" at bounding box center [707, 385] width 146 height 34
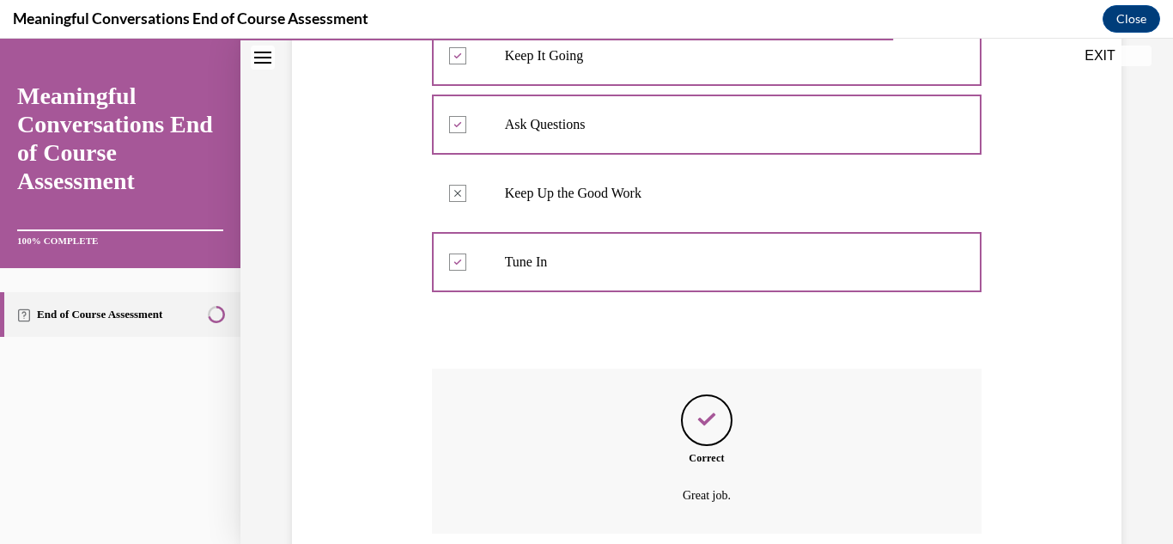
scroll to position [638, 0]
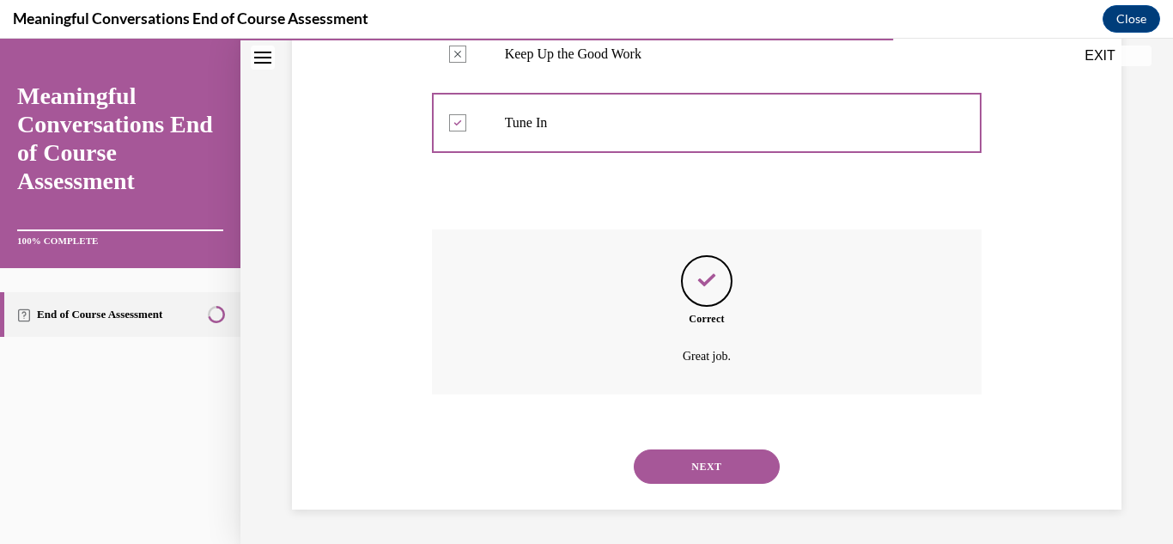
click at [717, 477] on button "NEXT" at bounding box center [707, 466] width 146 height 34
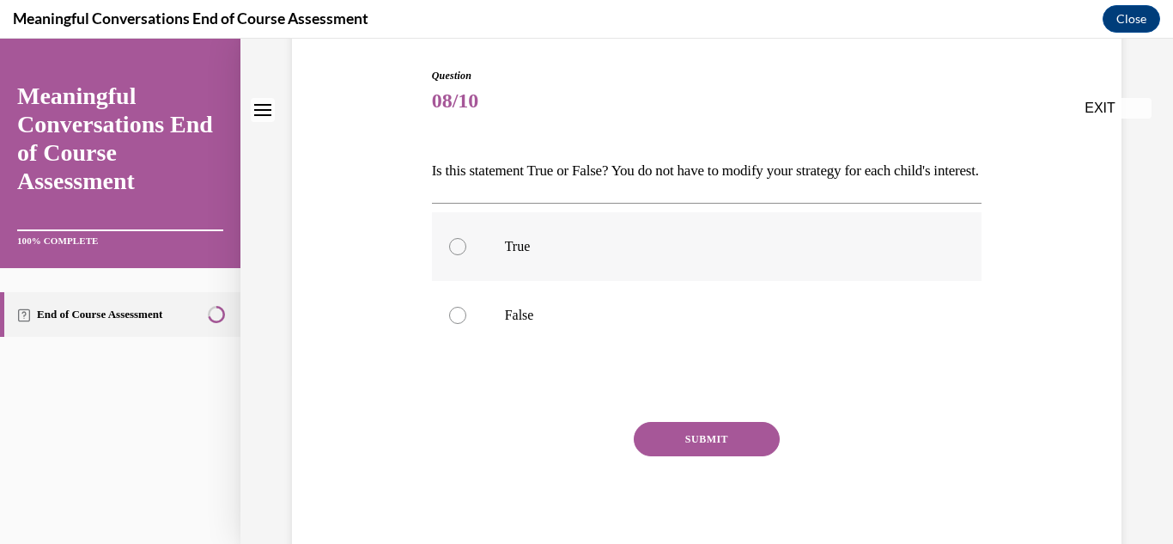
scroll to position [172, 0]
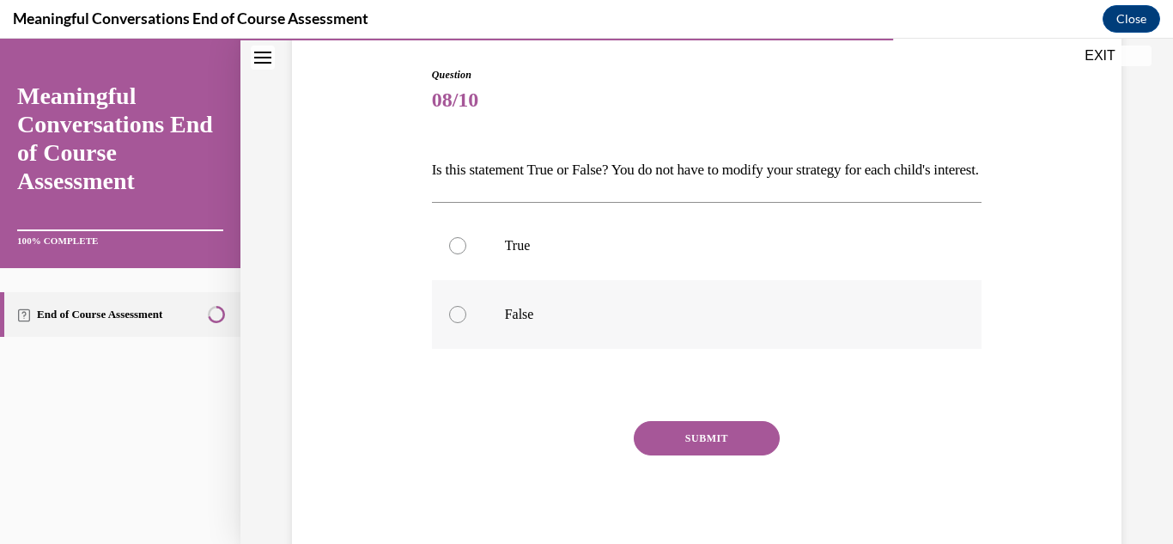
click at [502, 344] on label "False" at bounding box center [707, 314] width 551 height 69
click at [466, 323] on input "False" at bounding box center [457, 314] width 17 height 17
radio input "true"
click at [680, 455] on button "SUBMIT" at bounding box center [707, 438] width 146 height 34
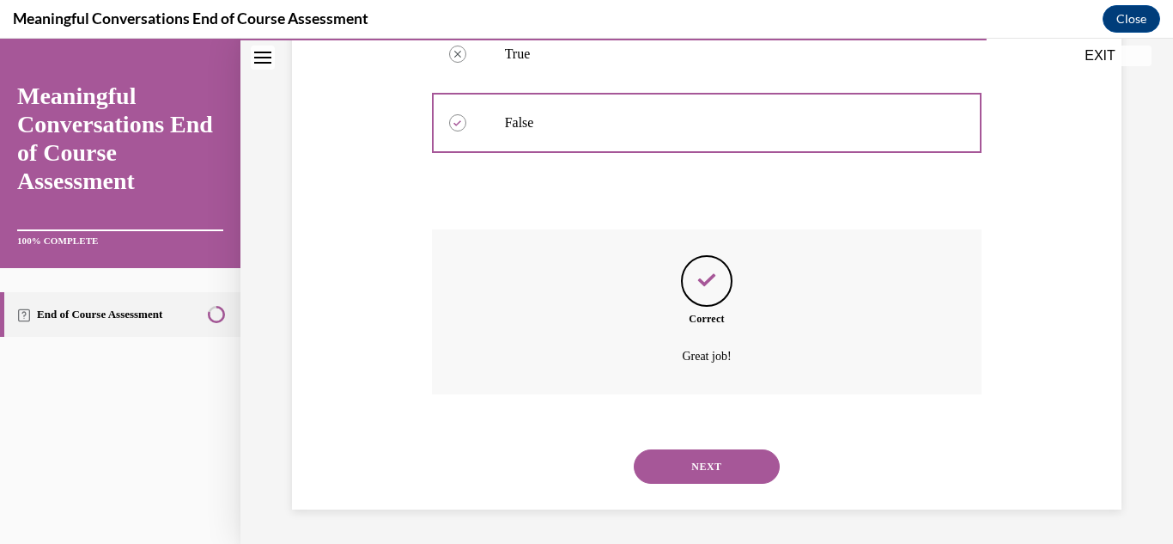
scroll to position [393, 0]
click at [697, 468] on button "NEXT" at bounding box center [707, 466] width 146 height 34
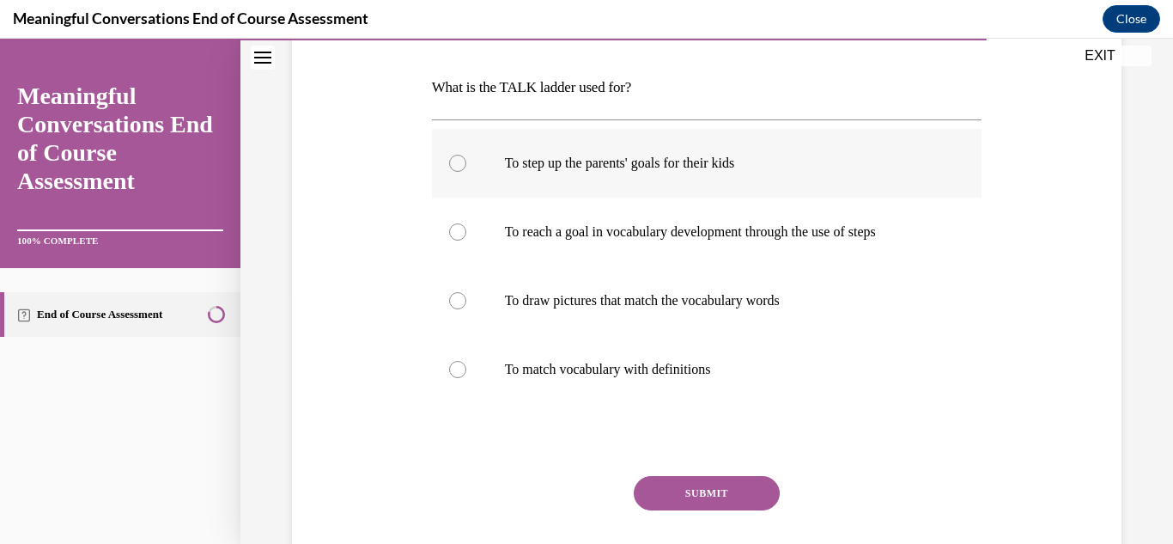
scroll to position [258, 0]
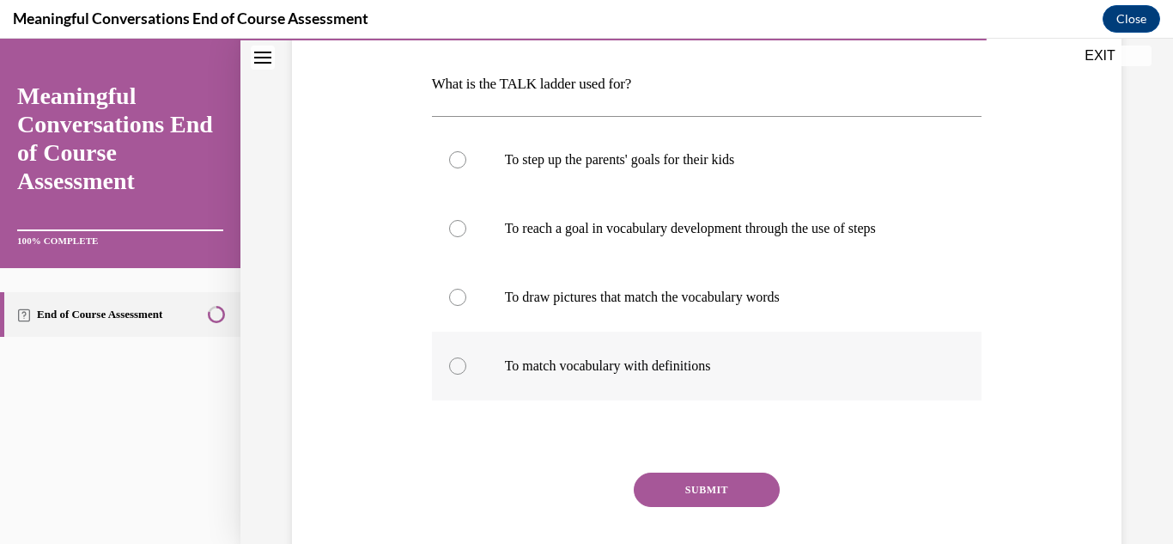
click at [543, 369] on p "To match vocabulary with definitions" at bounding box center [722, 365] width 435 height 17
click at [466, 369] on input "To match vocabulary with definitions" at bounding box center [457, 365] width 17 height 17
radio input "true"
drag, startPoint x: 673, startPoint y: 495, endPoint x: 691, endPoint y: 495, distance: 18.0
click at [681, 490] on button "SUBMIT" at bounding box center [707, 489] width 146 height 34
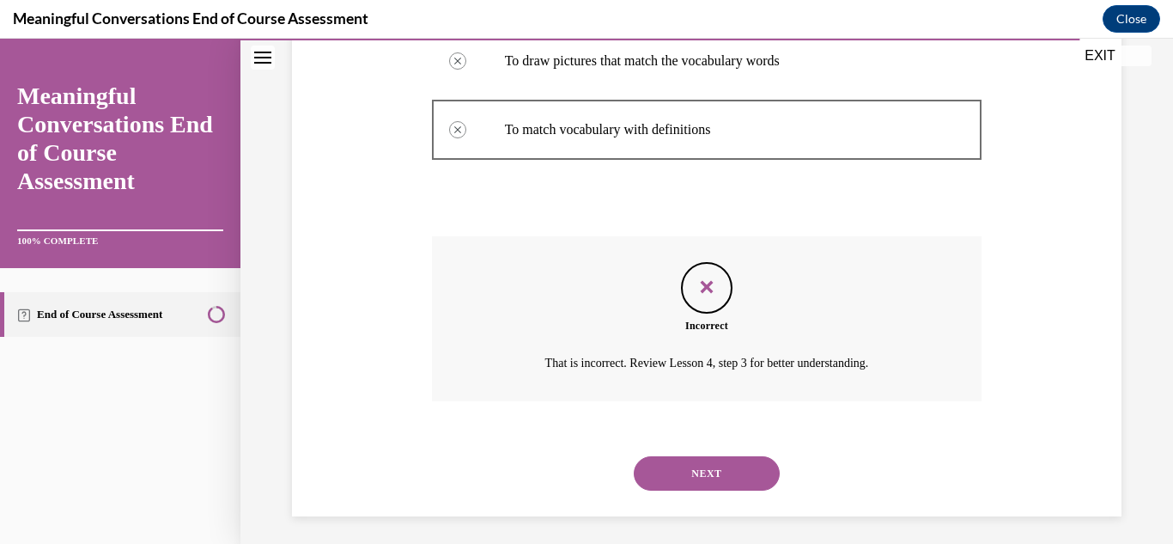
scroll to position [501, 0]
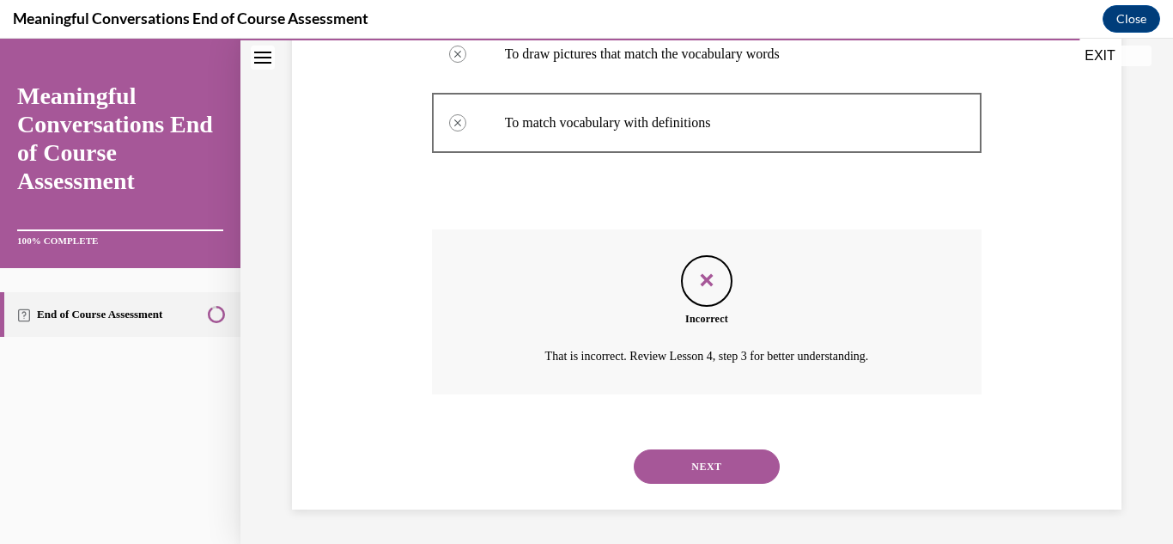
click at [690, 463] on button "NEXT" at bounding box center [707, 466] width 146 height 34
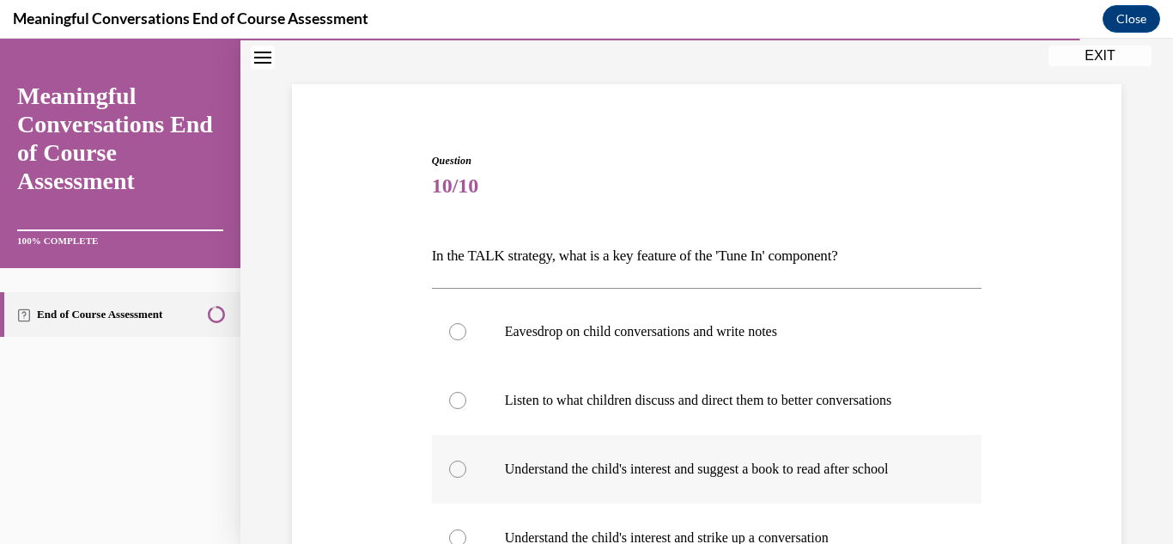
scroll to position [172, 0]
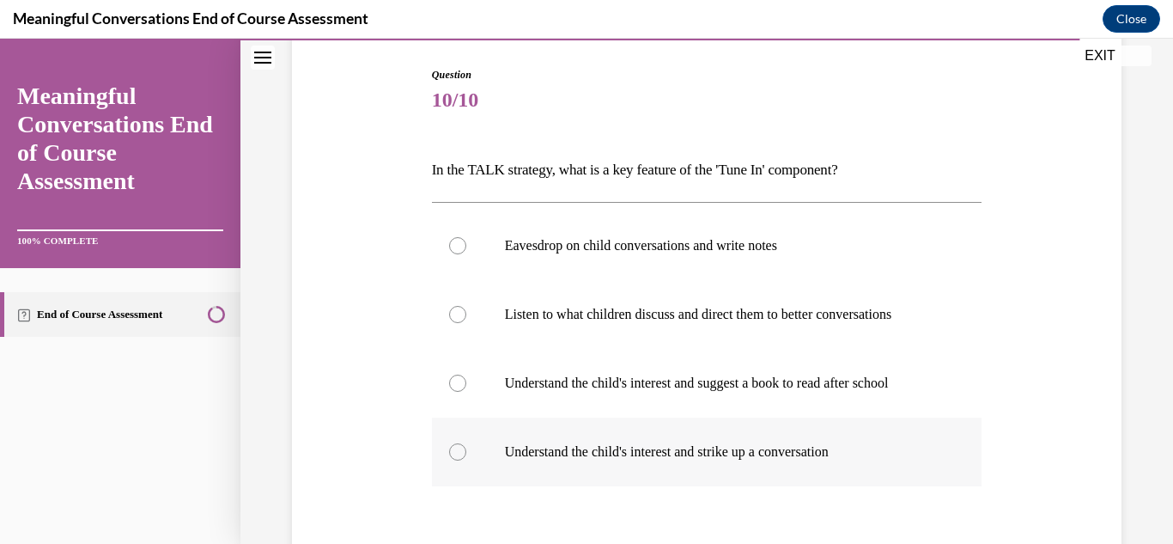
click at [617, 462] on label "Understand the child's interest and strike up a conversation" at bounding box center [707, 451] width 551 height 69
click at [466, 460] on input "Understand the child's interest and strike up a conversation" at bounding box center [457, 451] width 17 height 17
radio input "true"
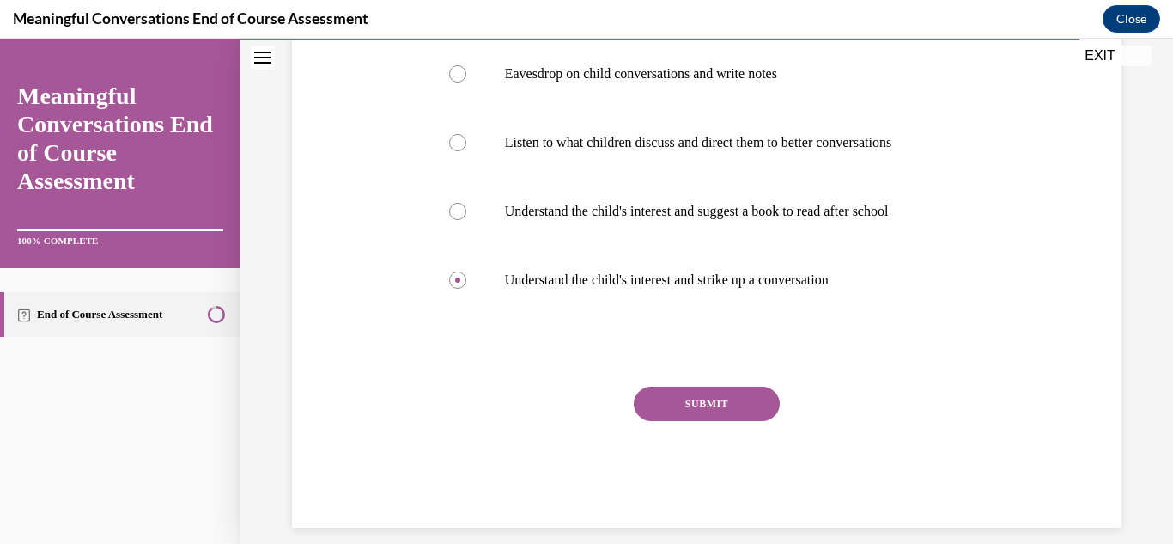
click at [697, 408] on button "SUBMIT" at bounding box center [707, 404] width 146 height 34
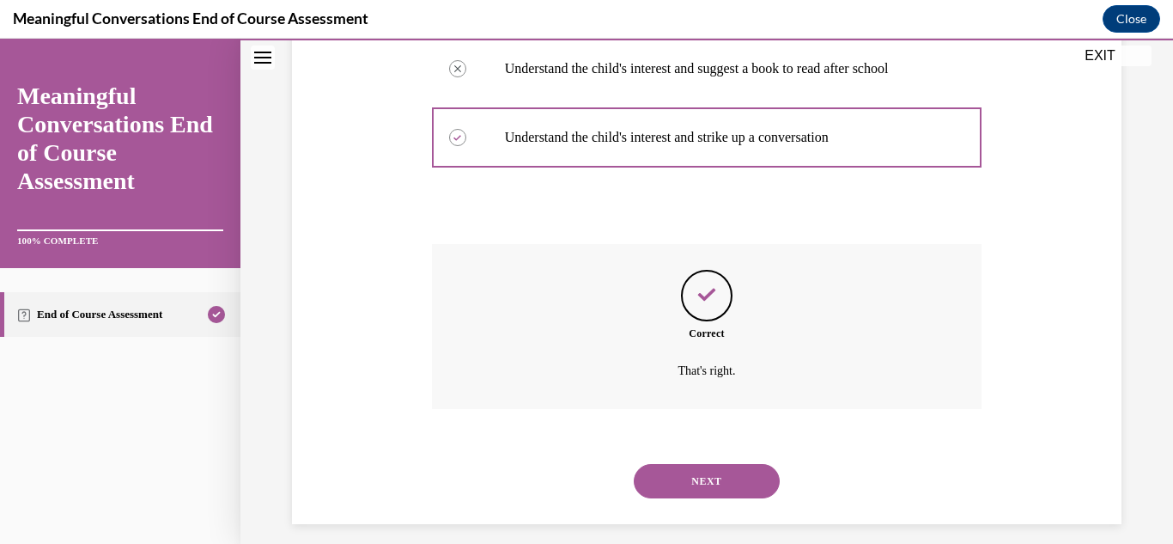
scroll to position [501, 0]
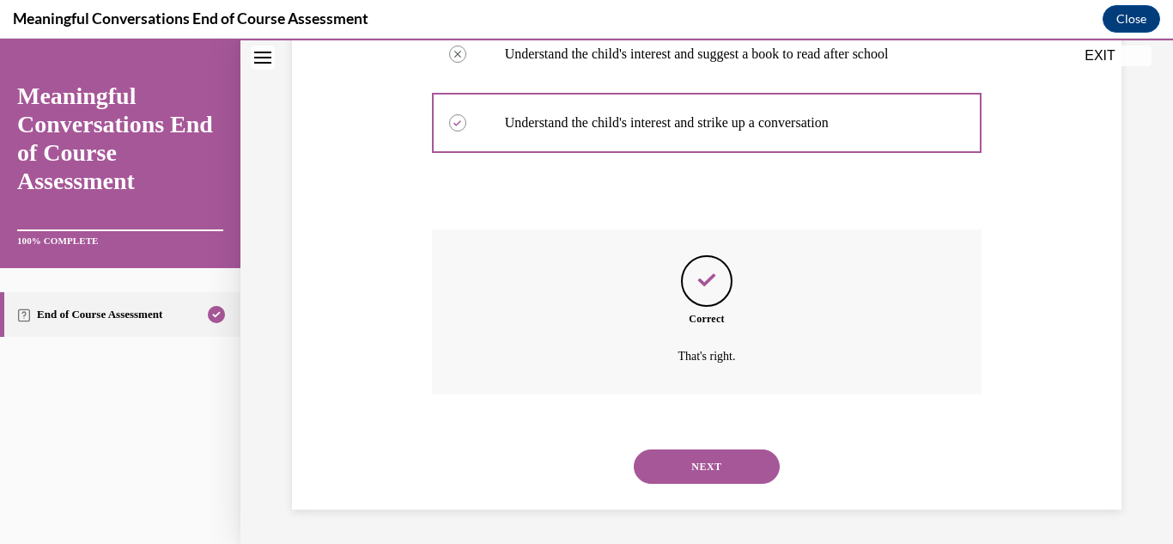
click at [672, 466] on button "NEXT" at bounding box center [707, 466] width 146 height 34
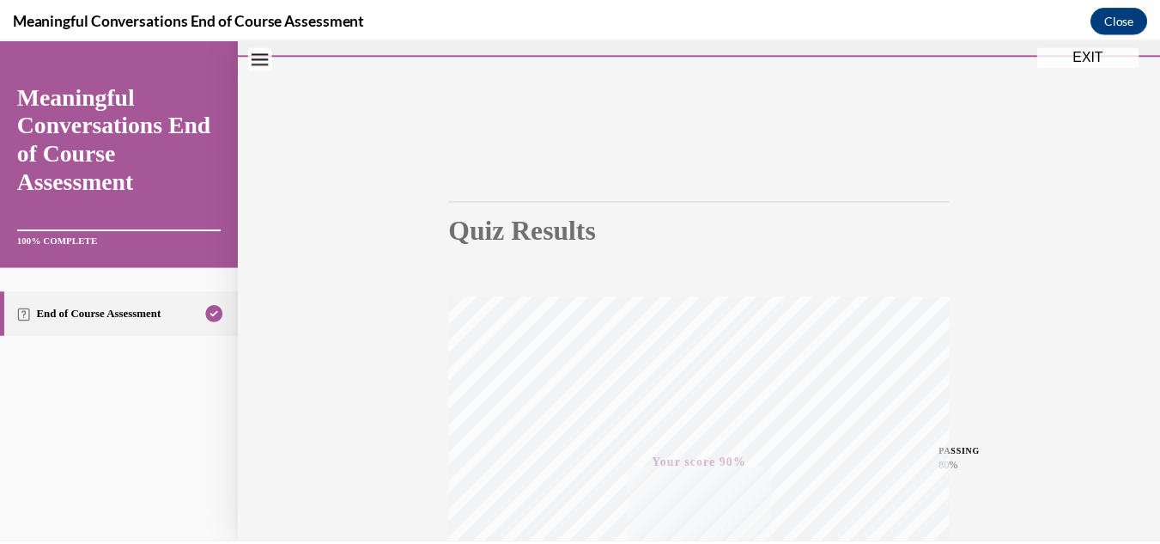
scroll to position [0, 0]
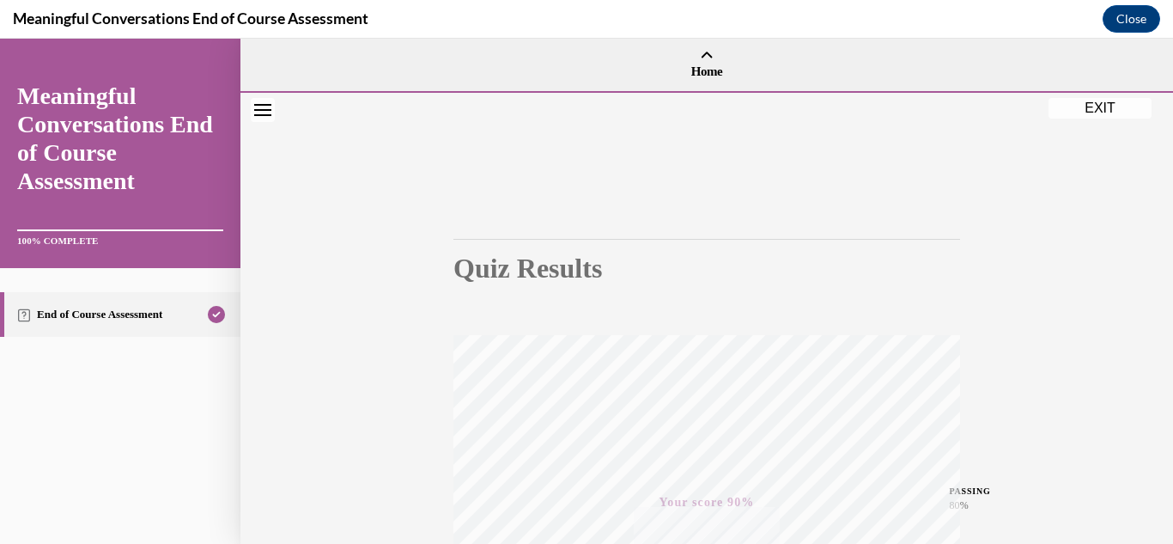
click at [1120, 106] on button "EXIT" at bounding box center [1100, 108] width 103 height 21
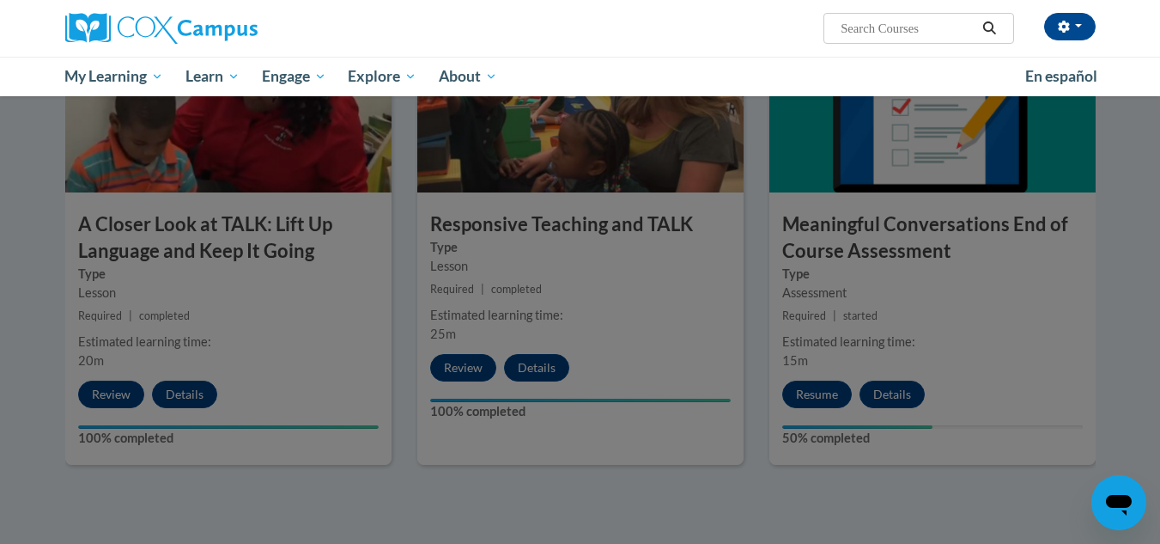
scroll to position [945, 0]
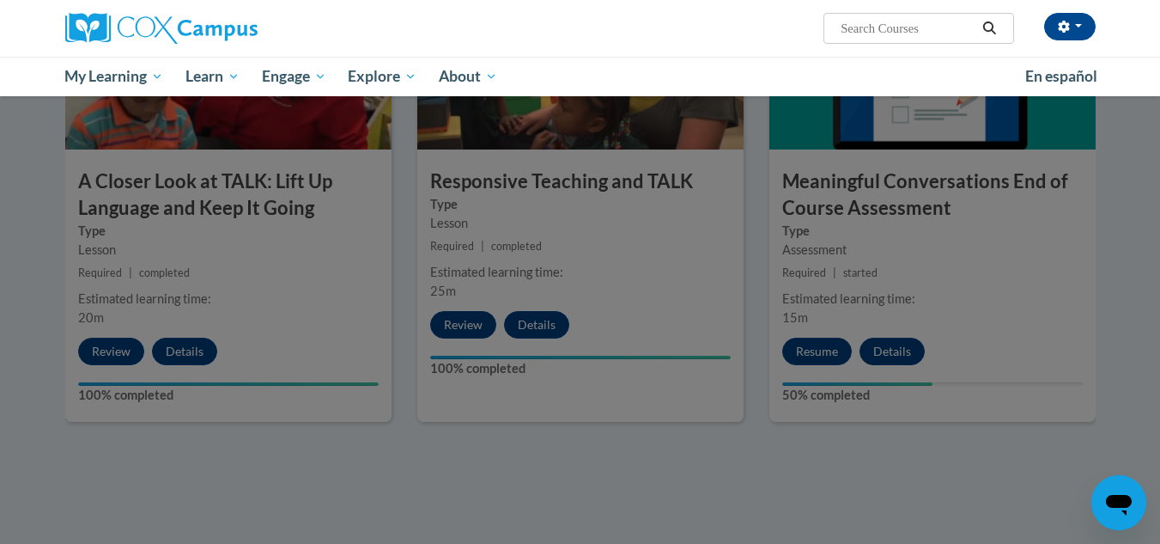
click at [814, 353] on div at bounding box center [580, 272] width 1160 height 544
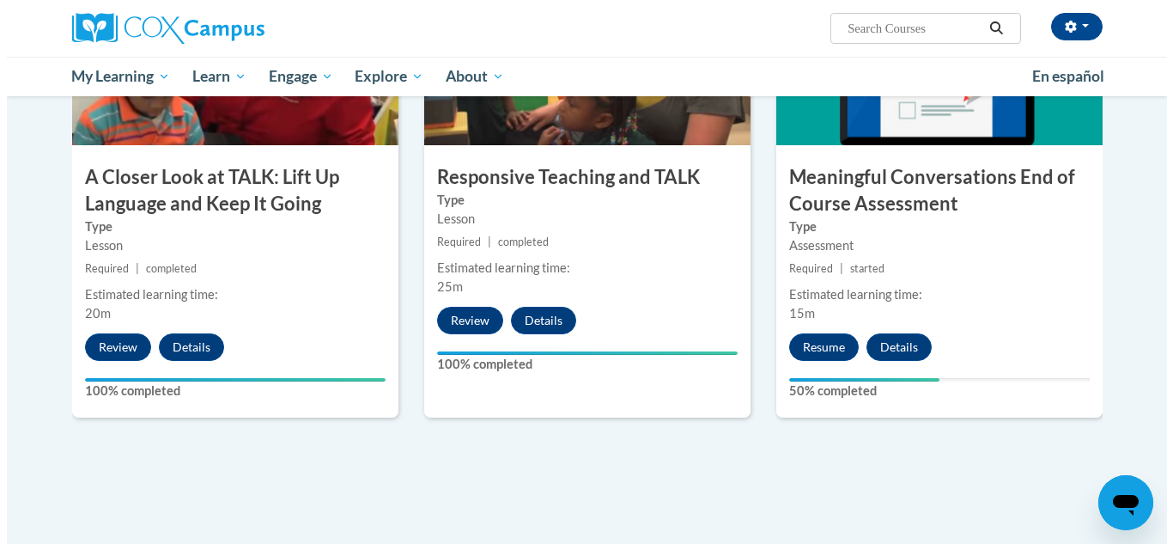
scroll to position [919, 0]
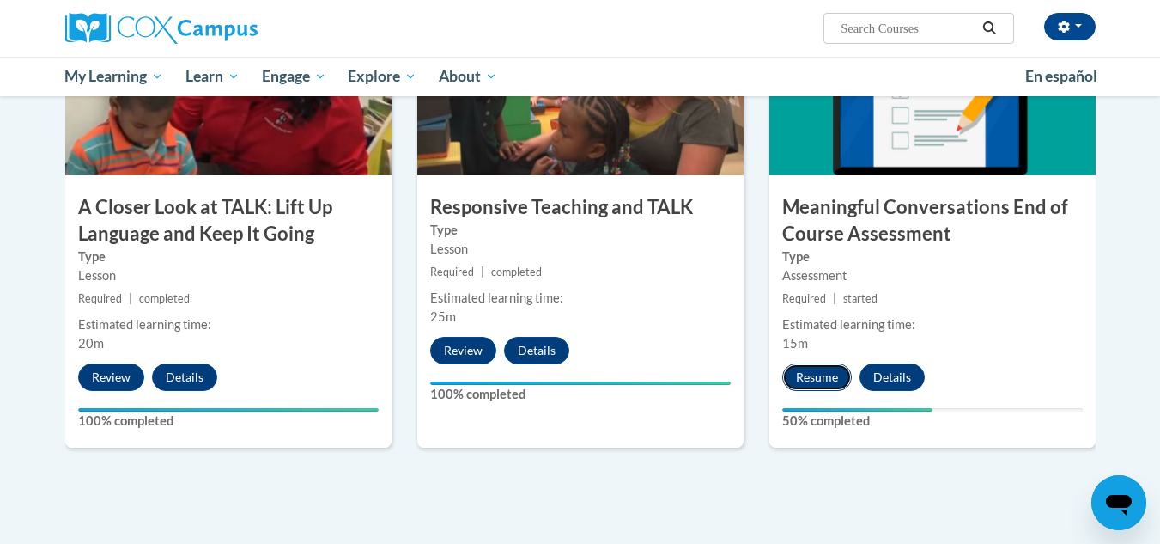
click at [807, 376] on button "Resume" at bounding box center [818, 376] width 70 height 27
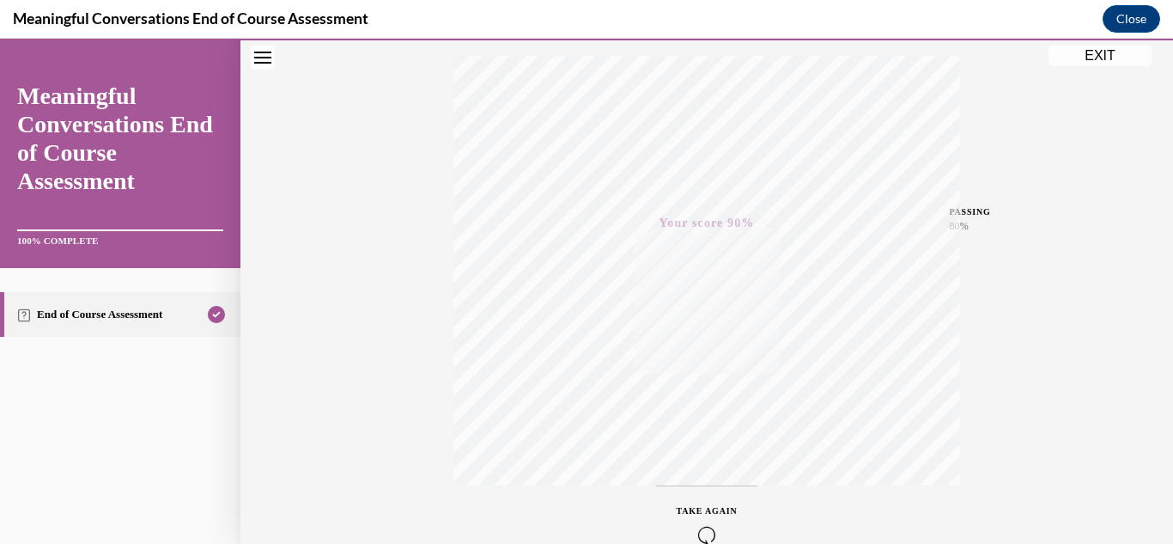
scroll to position [375, 0]
click at [1099, 58] on button "EXIT" at bounding box center [1100, 56] width 103 height 21
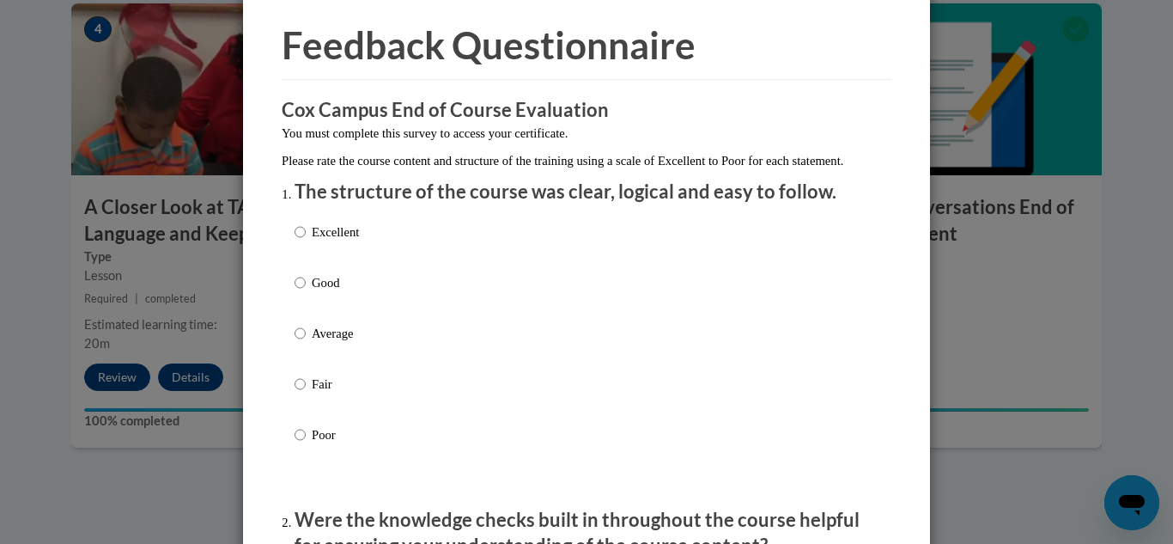
scroll to position [172, 0]
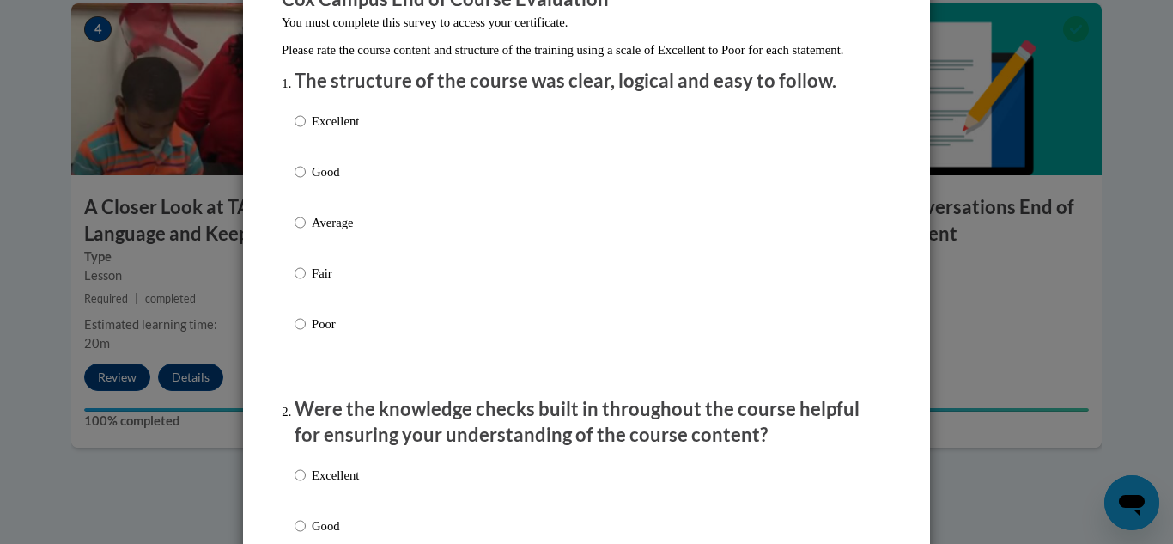
drag, startPoint x: 317, startPoint y: 141, endPoint x: 347, endPoint y: 248, distance: 111.5
click at [317, 131] on p "Excellent" at bounding box center [335, 121] width 47 height 19
click at [306, 131] on input "Excellent" at bounding box center [300, 121] width 11 height 19
radio input "true"
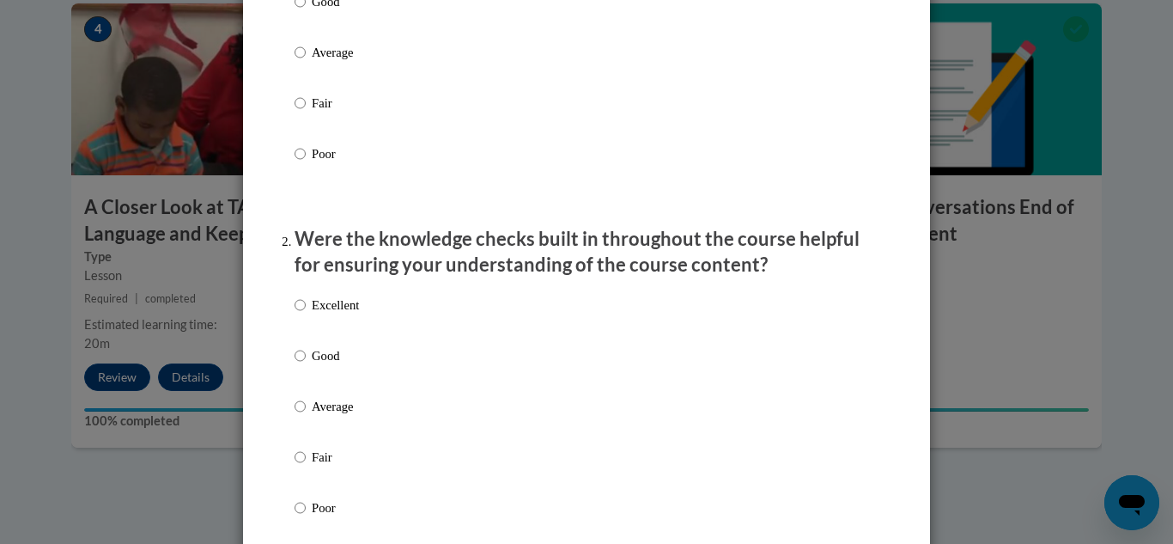
scroll to position [344, 0]
click at [344, 313] on p "Excellent" at bounding box center [335, 303] width 47 height 19
click at [306, 313] on input "Excellent" at bounding box center [300, 303] width 11 height 19
radio input "true"
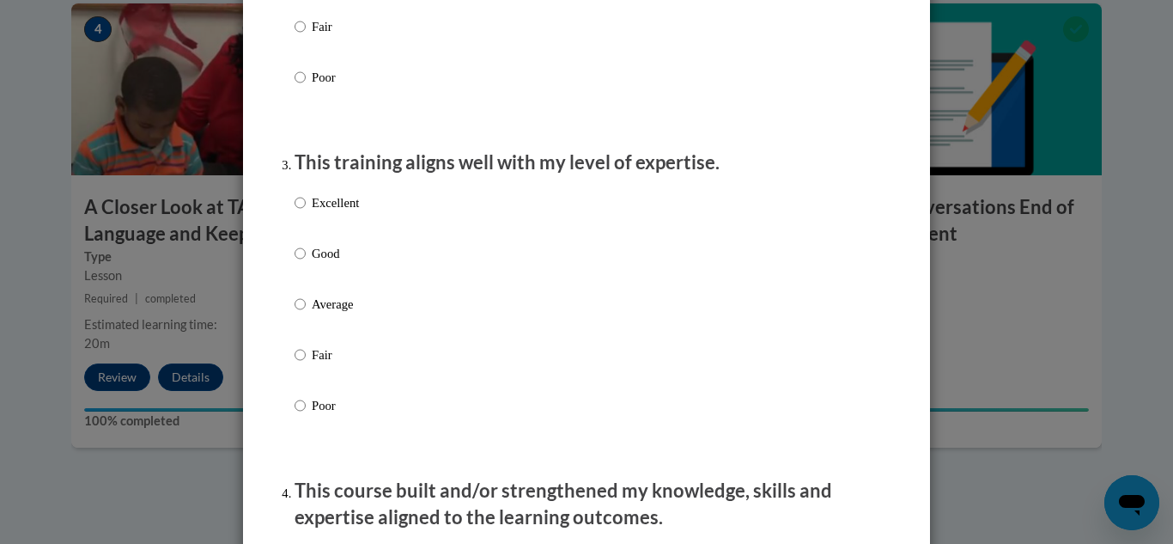
scroll to position [773, 0]
click at [347, 211] on p "Excellent" at bounding box center [335, 201] width 47 height 19
click at [306, 211] on input "Excellent" at bounding box center [300, 201] width 11 height 19
radio input "true"
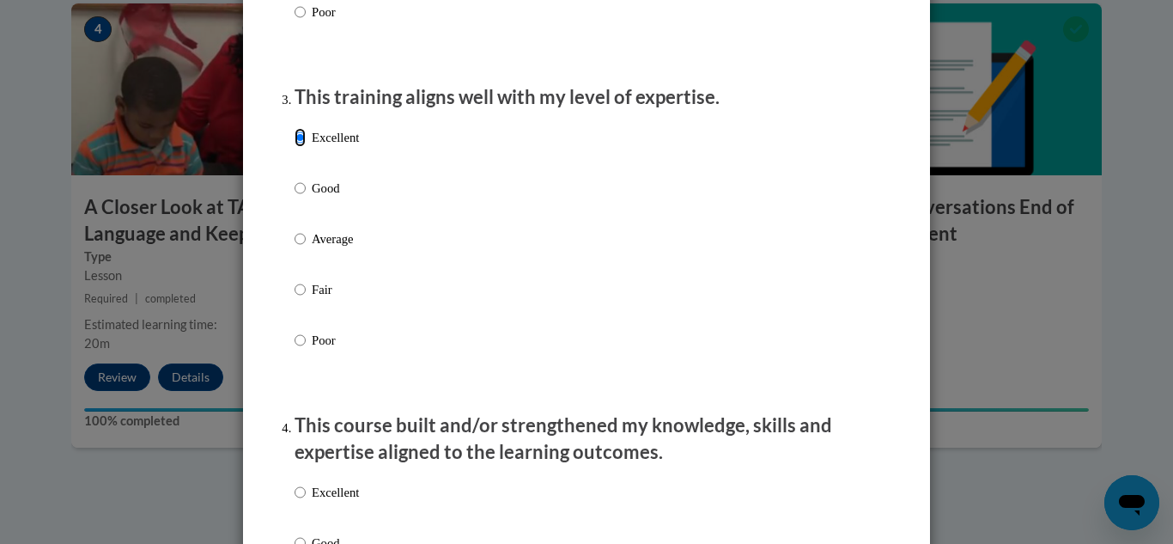
scroll to position [1031, 0]
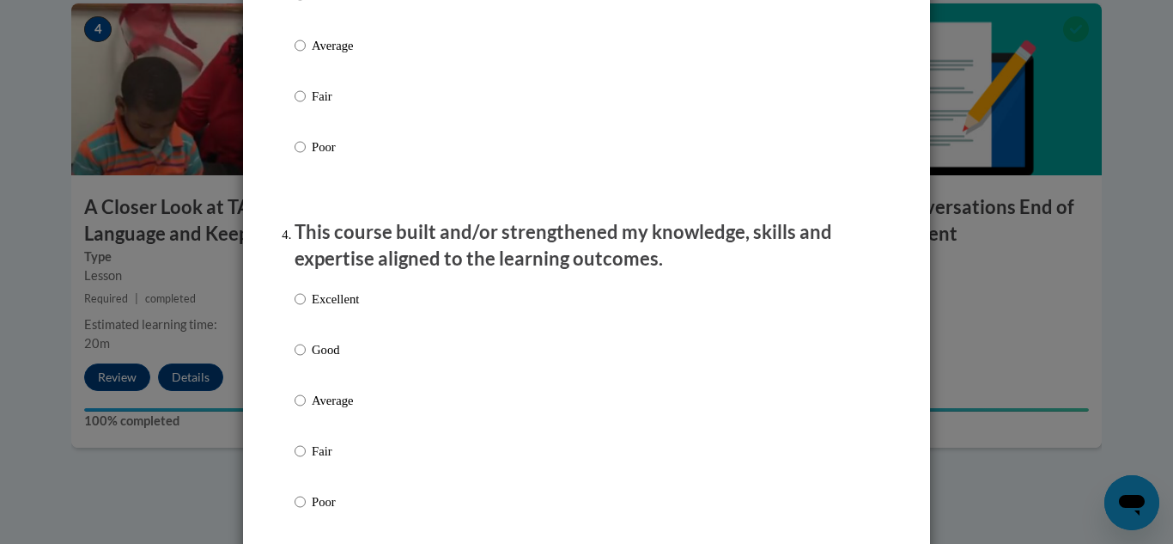
click at [345, 308] on p "Excellent" at bounding box center [335, 298] width 47 height 19
click at [306, 308] on input "Excellent" at bounding box center [300, 298] width 11 height 19
radio input "true"
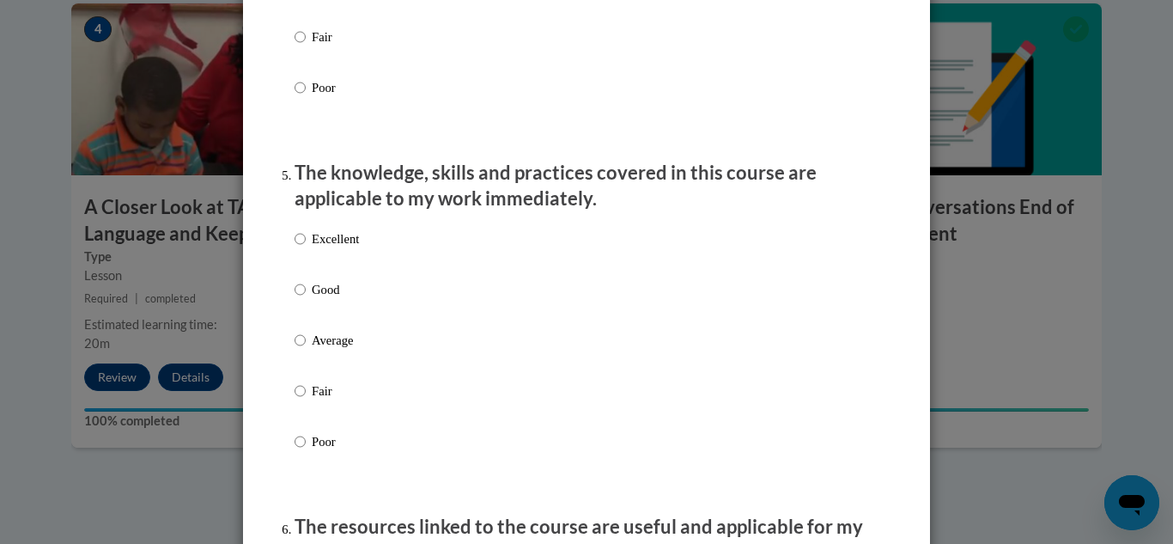
scroll to position [1460, 0]
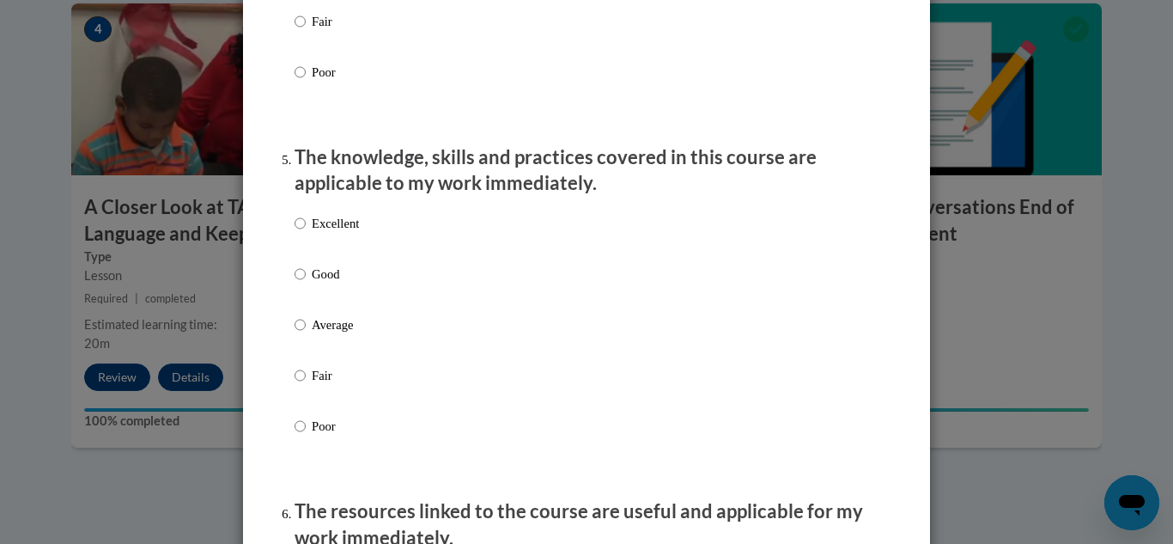
click at [352, 233] on p "Excellent" at bounding box center [335, 223] width 47 height 19
click at [306, 233] on input "Excellent" at bounding box center [300, 223] width 11 height 19
radio input "true"
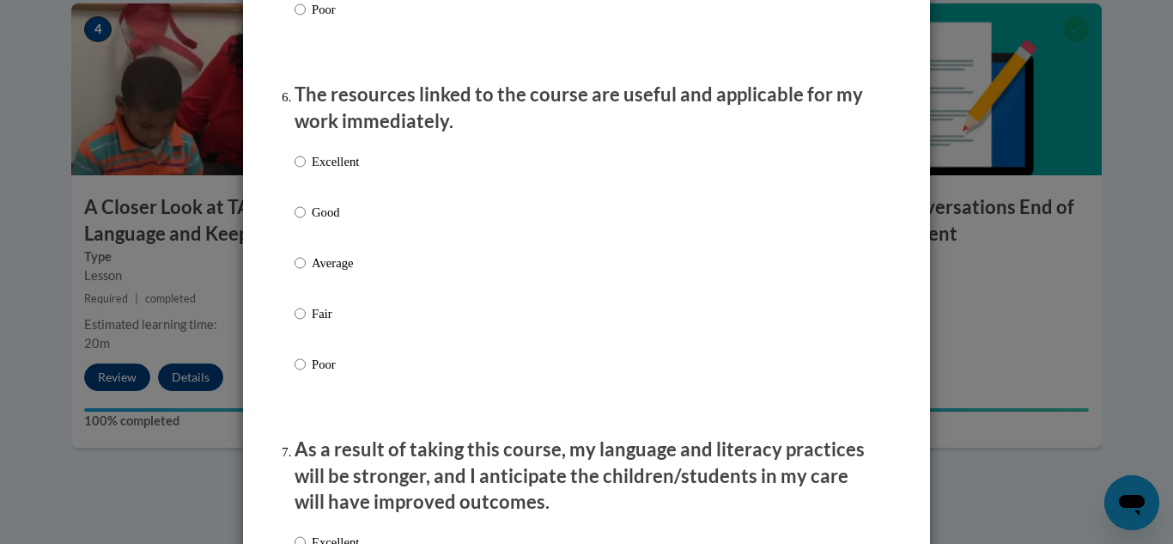
scroll to position [1890, 0]
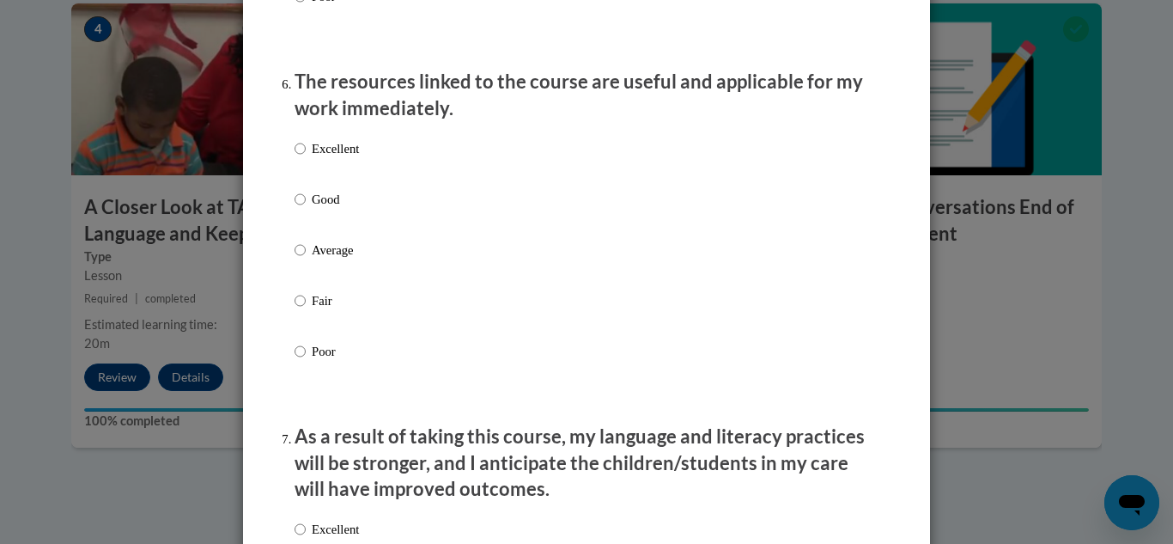
click at [327, 158] on p "Excellent" at bounding box center [335, 148] width 47 height 19
click at [306, 158] on input "Excellent" at bounding box center [300, 148] width 11 height 19
radio input "true"
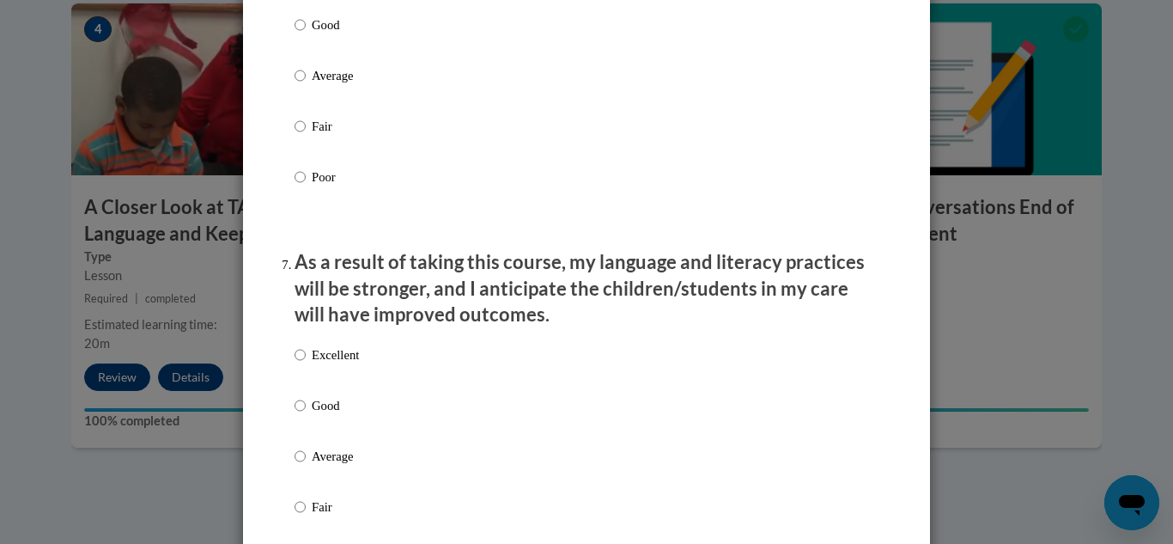
scroll to position [2233, 0]
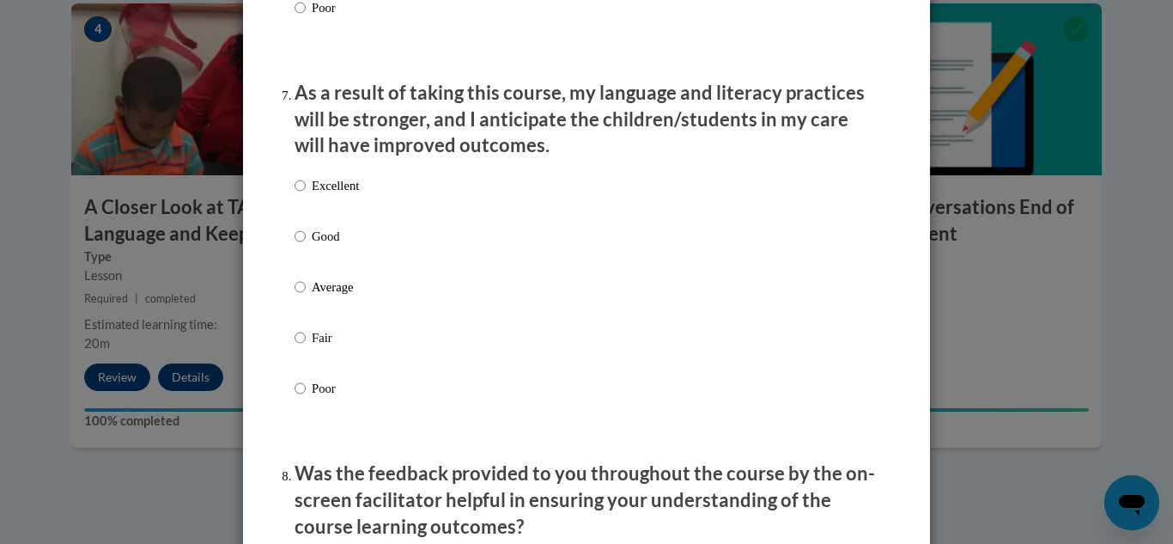
click at [322, 222] on label "Excellent" at bounding box center [327, 199] width 64 height 46
click at [306, 195] on input "Excellent" at bounding box center [300, 185] width 11 height 19
radio input "true"
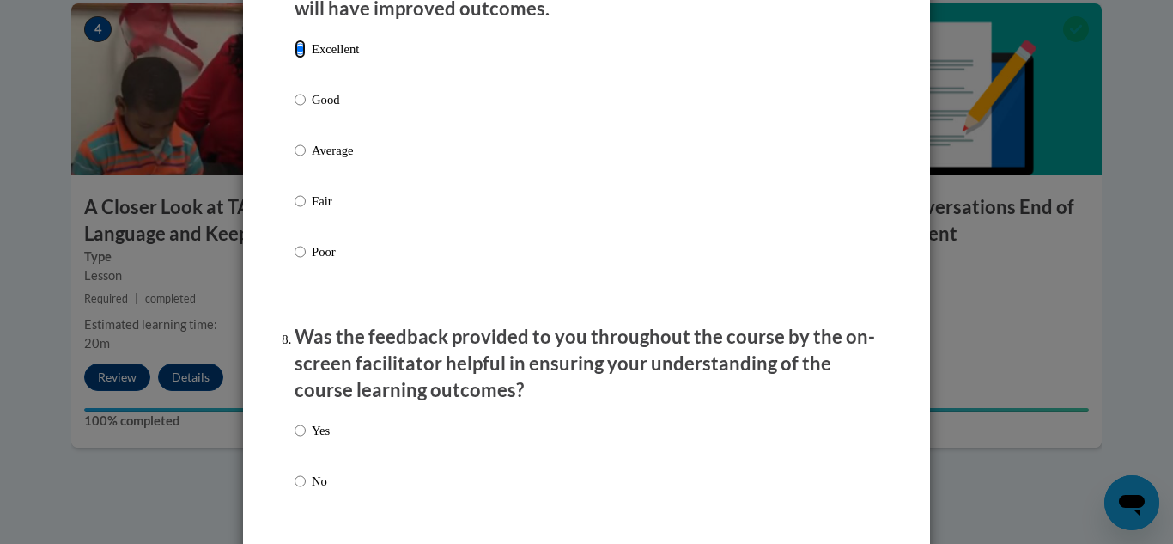
scroll to position [2663, 0]
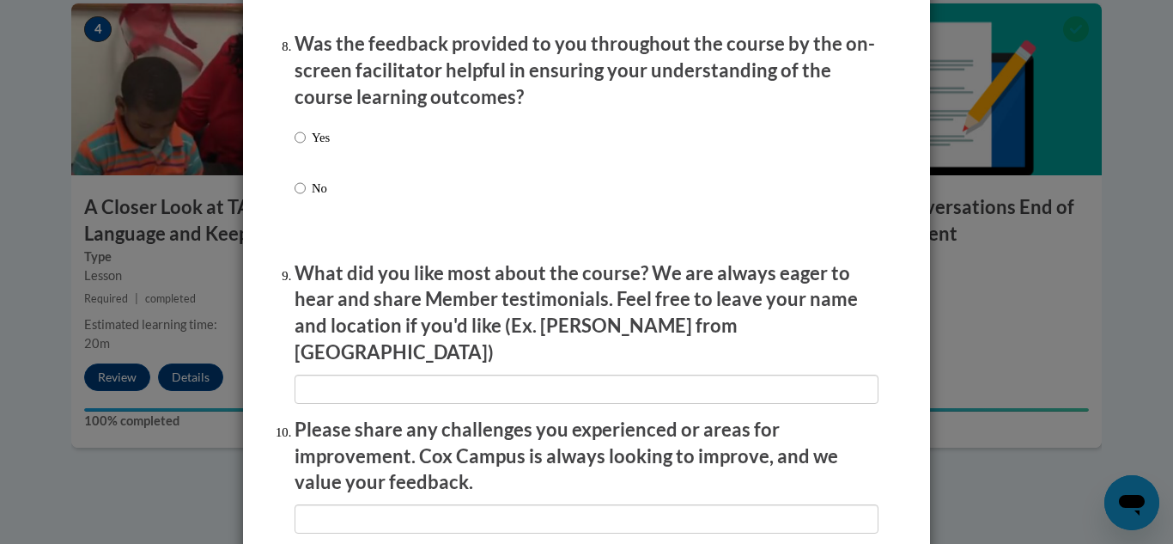
click at [312, 147] on p "Yes" at bounding box center [321, 137] width 18 height 19
click at [306, 147] on input "Yes" at bounding box center [300, 137] width 11 height 19
radio input "true"
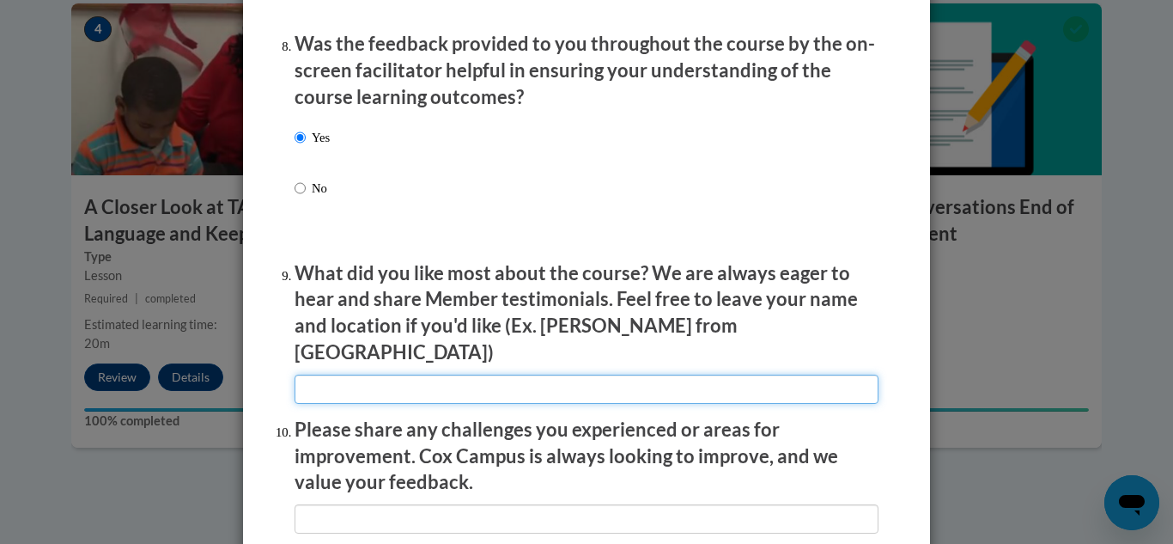
click at [396, 375] on input "textbox" at bounding box center [587, 389] width 584 height 29
type input "all"
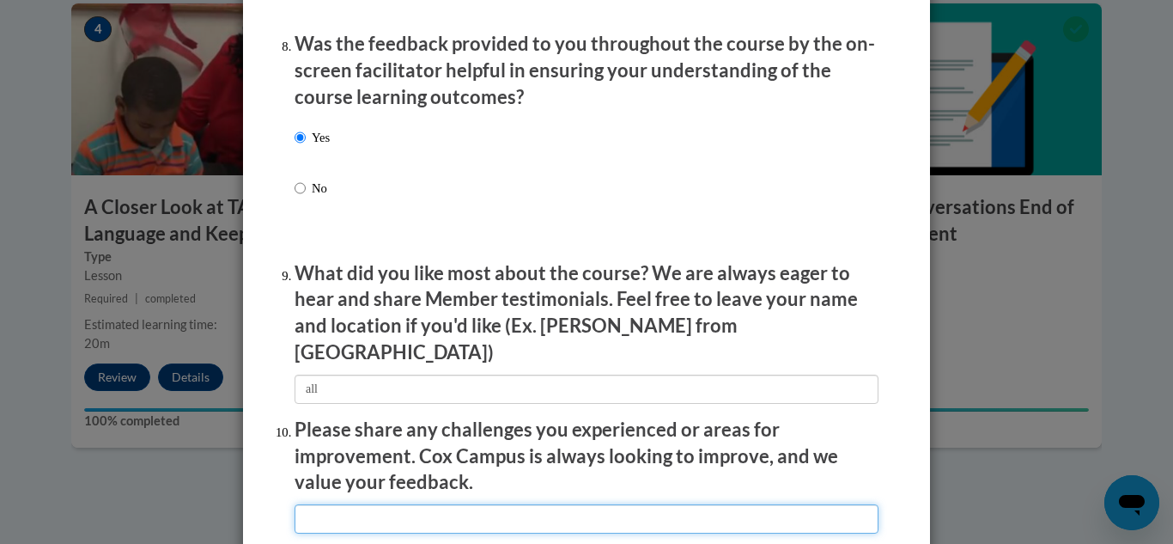
drag, startPoint x: 382, startPoint y: 509, endPoint x: 423, endPoint y: 494, distance: 43.2
click at [382, 509] on input "textbox" at bounding box center [587, 518] width 584 height 29
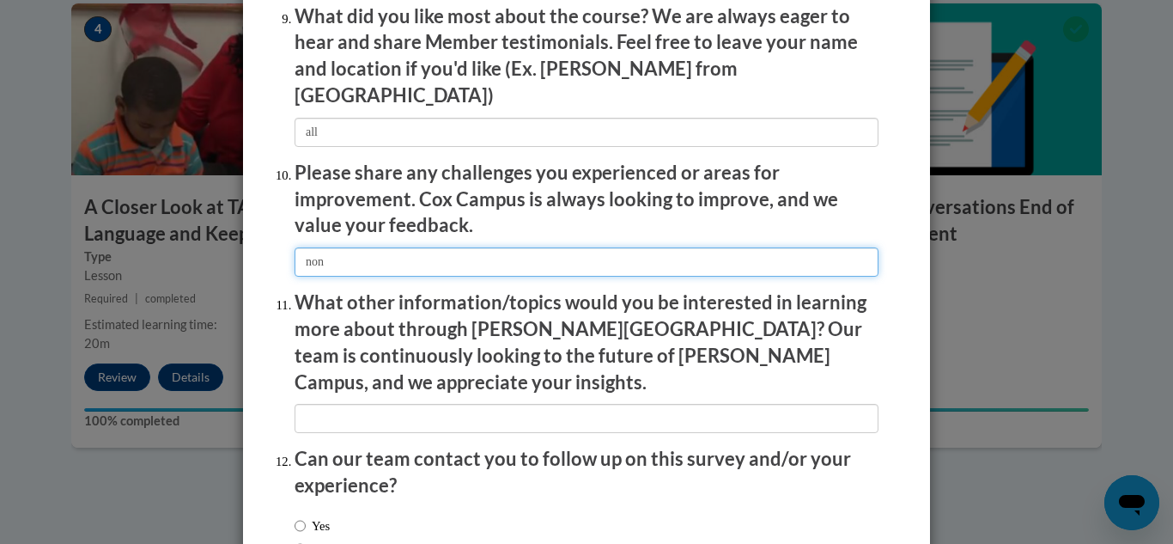
scroll to position [3006, 0]
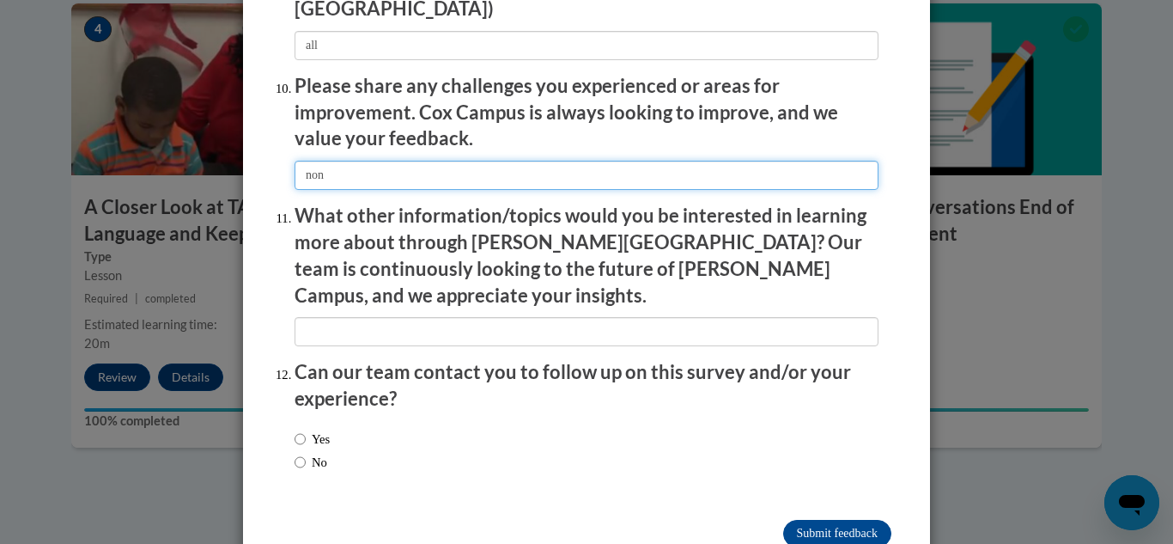
type input "none"
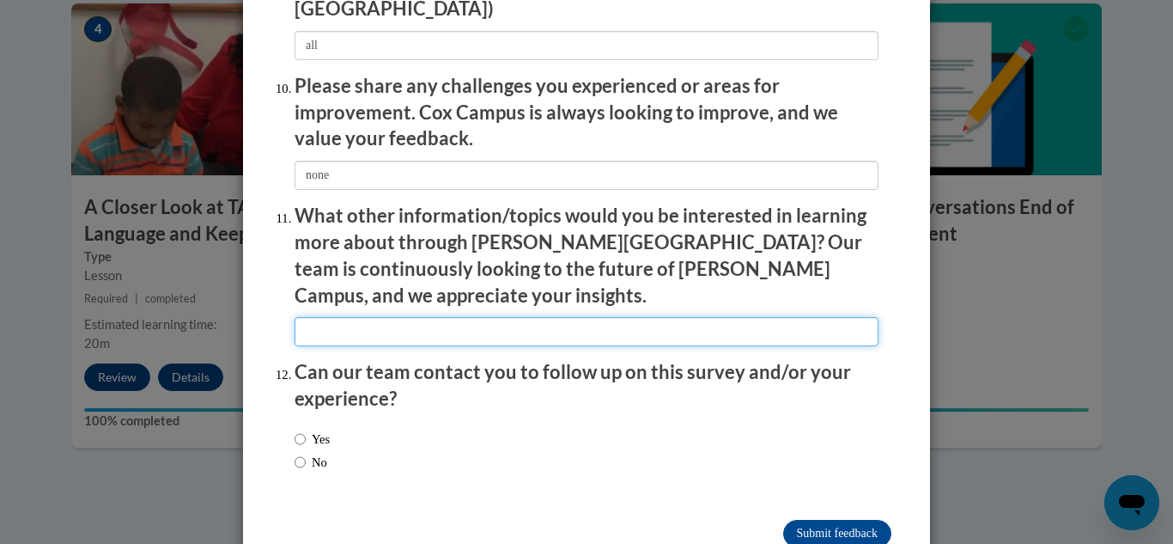
click at [394, 317] on input "textbox" at bounding box center [587, 331] width 584 height 29
type input "nonw"
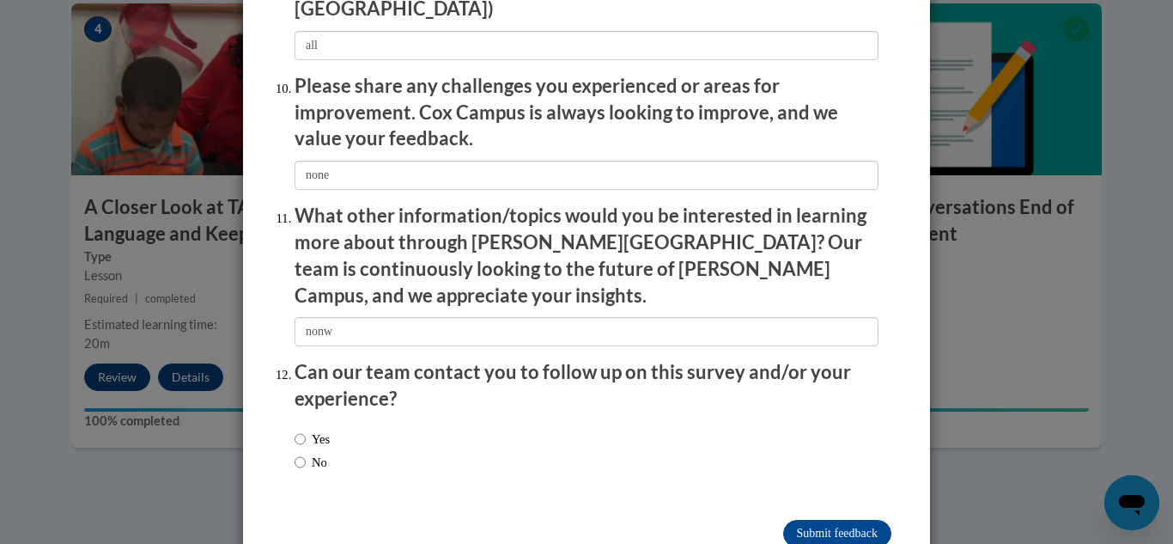
click at [315, 453] on label "No" at bounding box center [311, 462] width 33 height 19
click at [306, 453] on input "No" at bounding box center [300, 462] width 11 height 19
radio input "true"
click at [875, 520] on input "Submit feedback" at bounding box center [837, 533] width 108 height 27
click at [866, 520] on input "Submitting" at bounding box center [837, 533] width 108 height 27
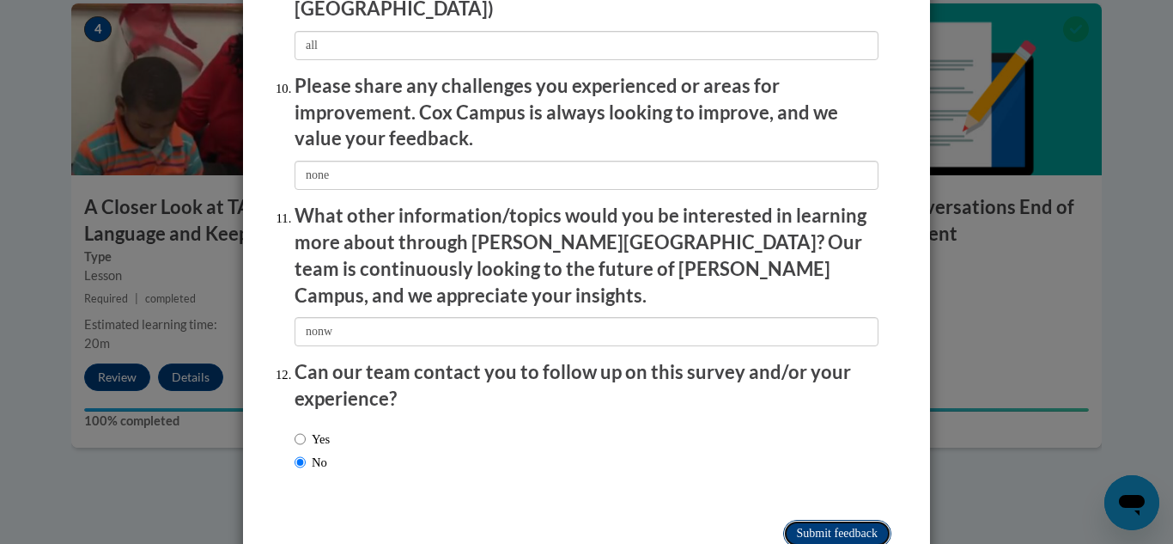
click at [852, 520] on input "Submitting" at bounding box center [837, 533] width 108 height 27
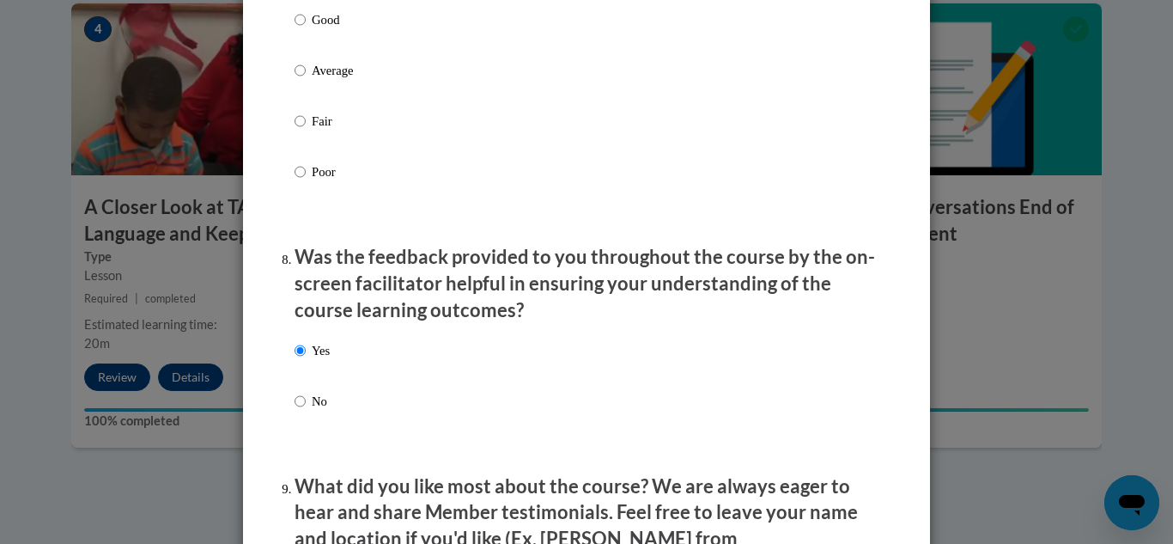
scroll to position [2424, 0]
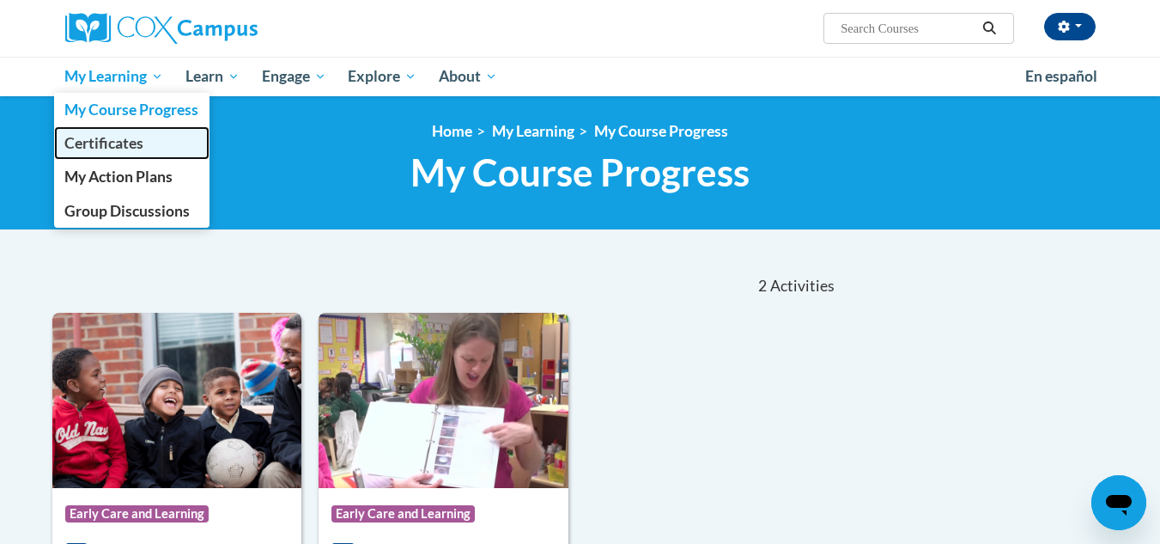
click at [140, 147] on span "Certificates" at bounding box center [103, 143] width 79 height 18
